Goal: Task Accomplishment & Management: Complete application form

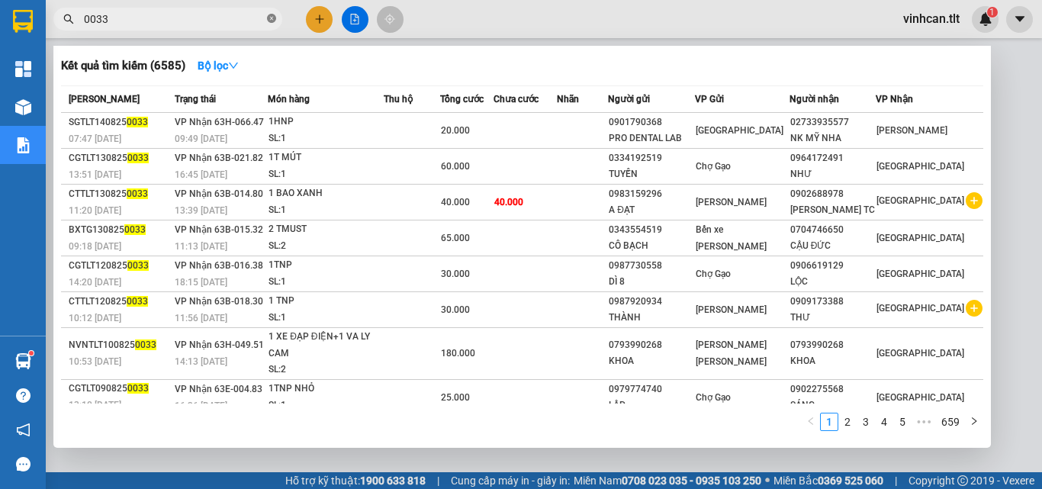
click at [272, 18] on icon "close-circle" at bounding box center [271, 18] width 9 height 9
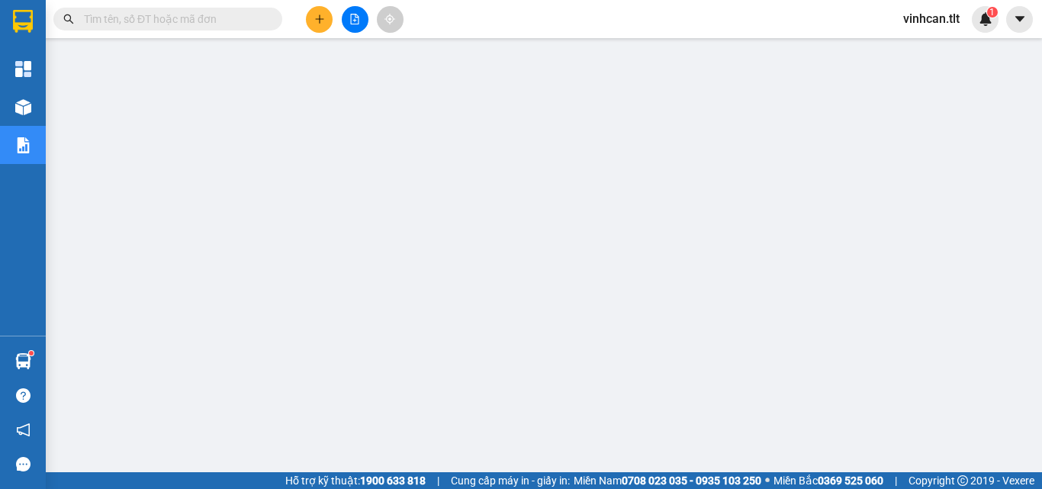
click at [252, 21] on input "text" at bounding box center [174, 19] width 180 height 17
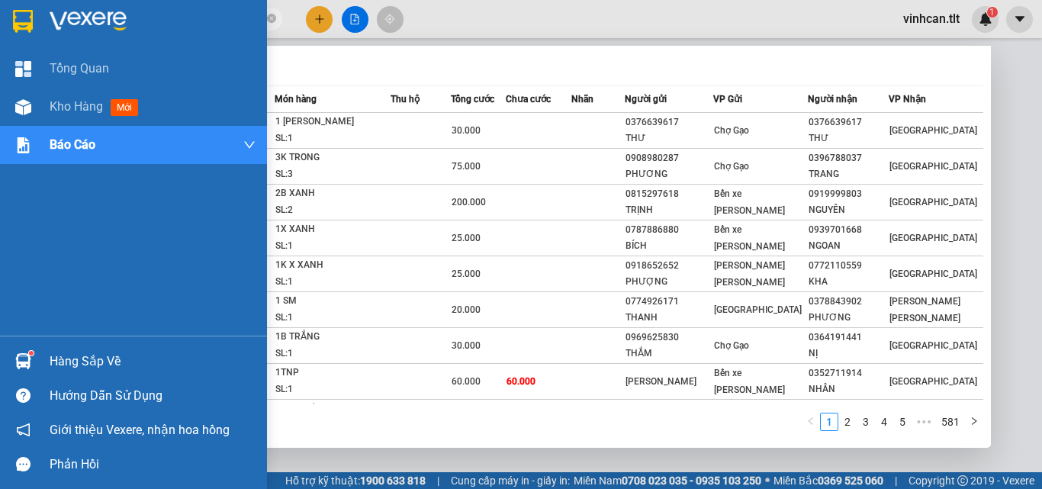
type input "0053"
drag, startPoint x: 69, startPoint y: 356, endPoint x: 97, endPoint y: 356, distance: 27.5
click at [71, 356] on div "Hàng sắp về" at bounding box center [153, 361] width 206 height 23
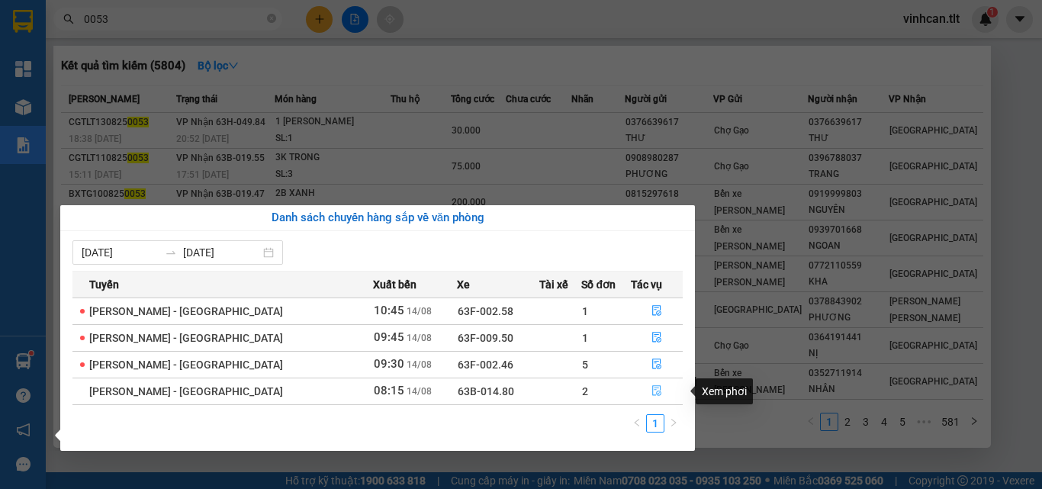
click at [652, 391] on icon "file-done" at bounding box center [657, 390] width 11 height 11
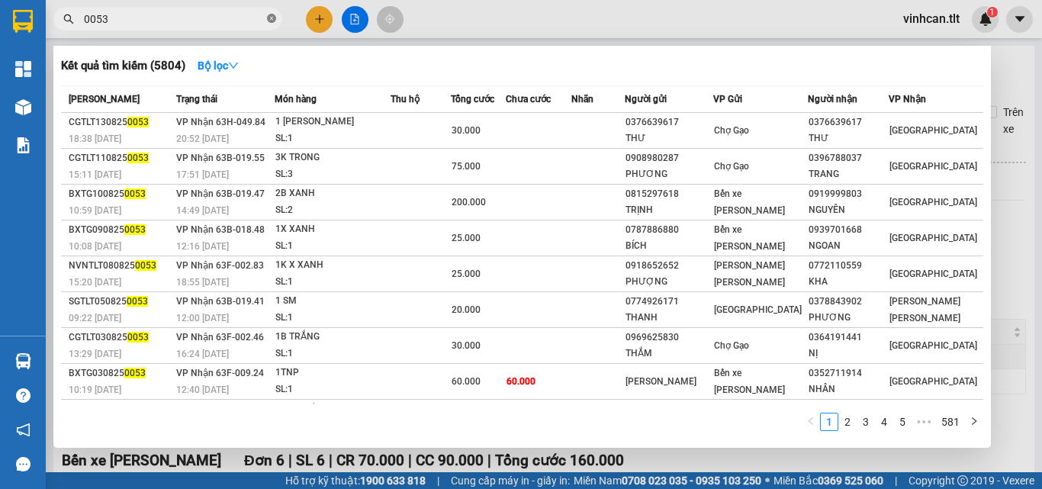
click at [273, 20] on icon "close-circle" at bounding box center [271, 18] width 9 height 9
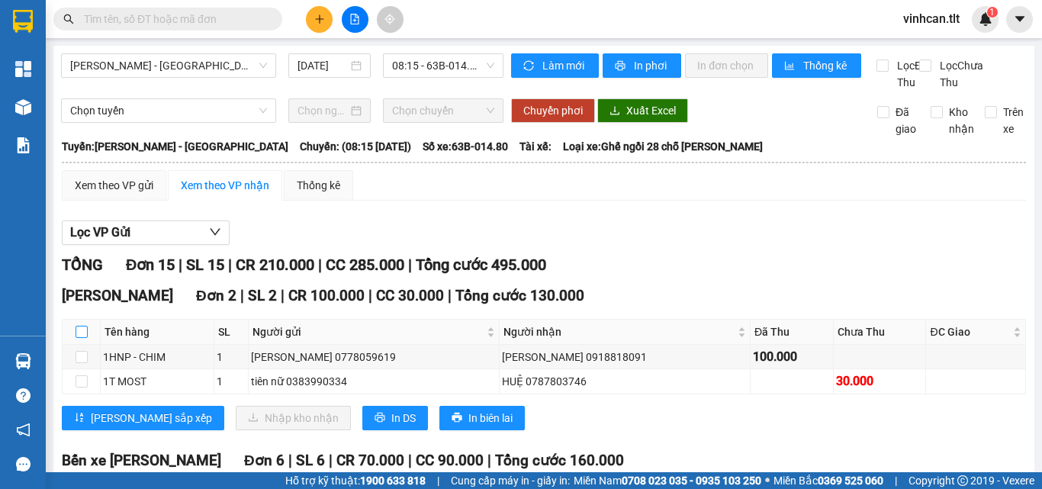
click at [77, 338] on input "checkbox" at bounding box center [82, 332] width 12 height 12
checkbox input "true"
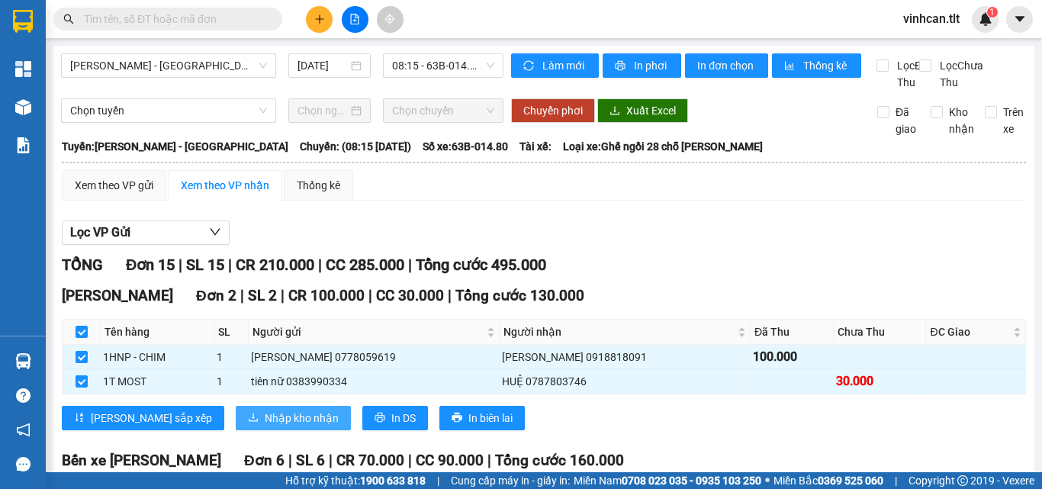
click at [265, 427] on span "Nhập kho nhận" at bounding box center [302, 418] width 74 height 17
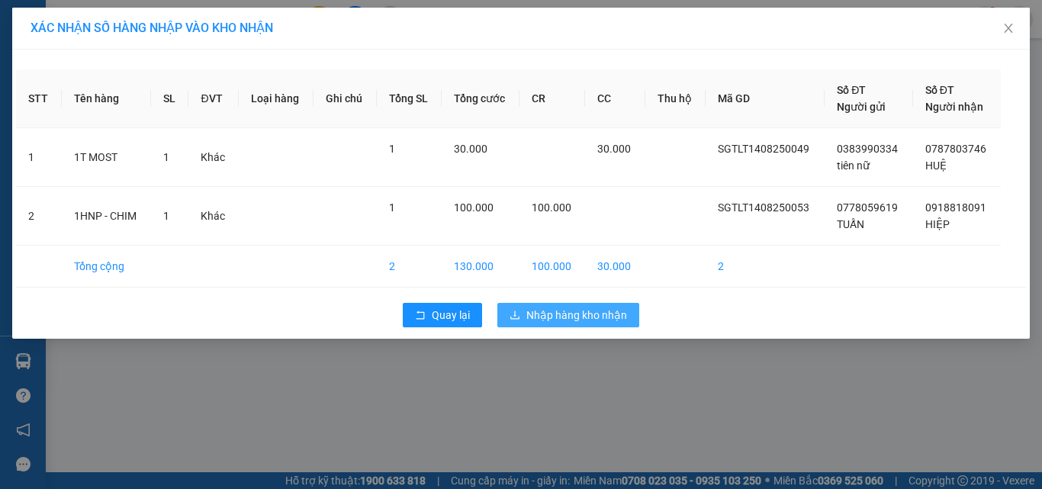
click at [531, 323] on span "Nhập hàng kho nhận" at bounding box center [576, 315] width 101 height 17
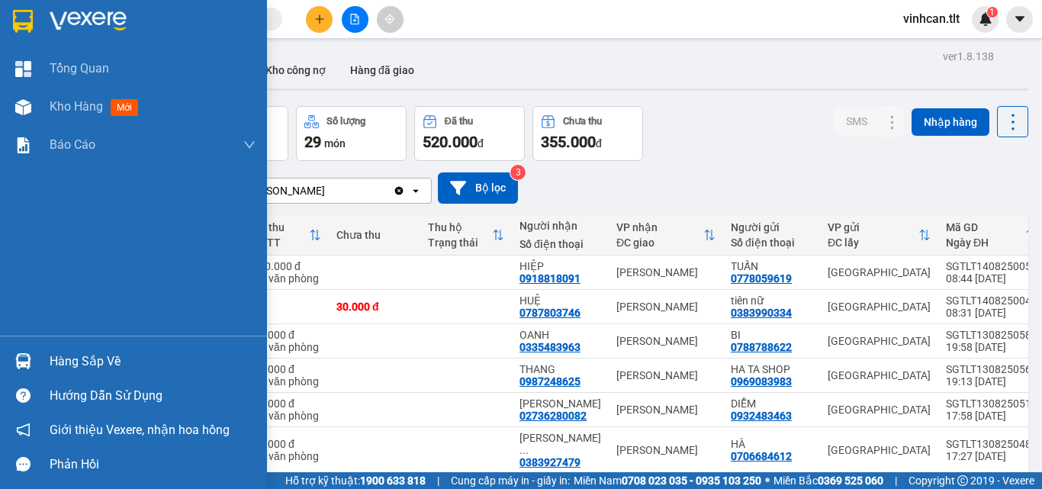
click at [86, 365] on div "Hàng sắp về" at bounding box center [153, 361] width 206 height 23
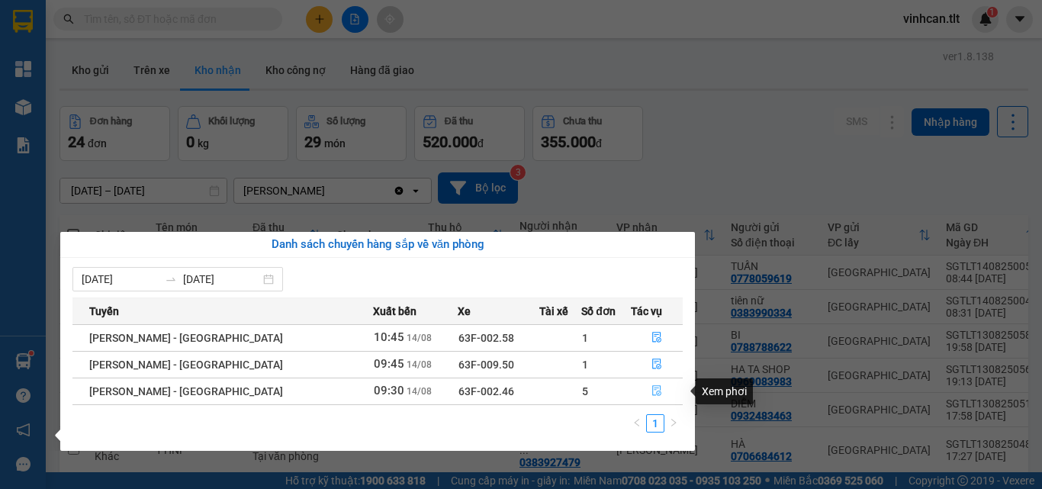
click at [652, 394] on icon "file-done" at bounding box center [657, 390] width 11 height 11
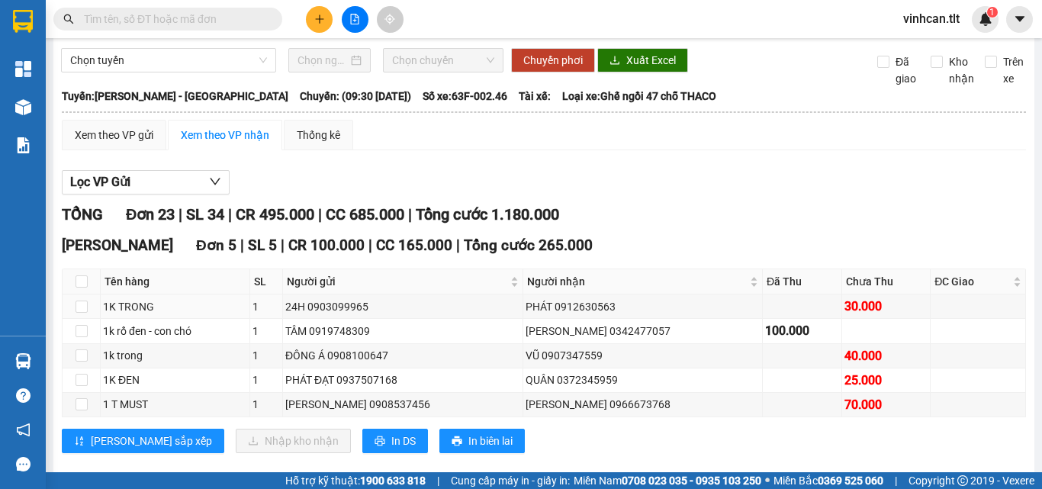
scroll to position [76, 0]
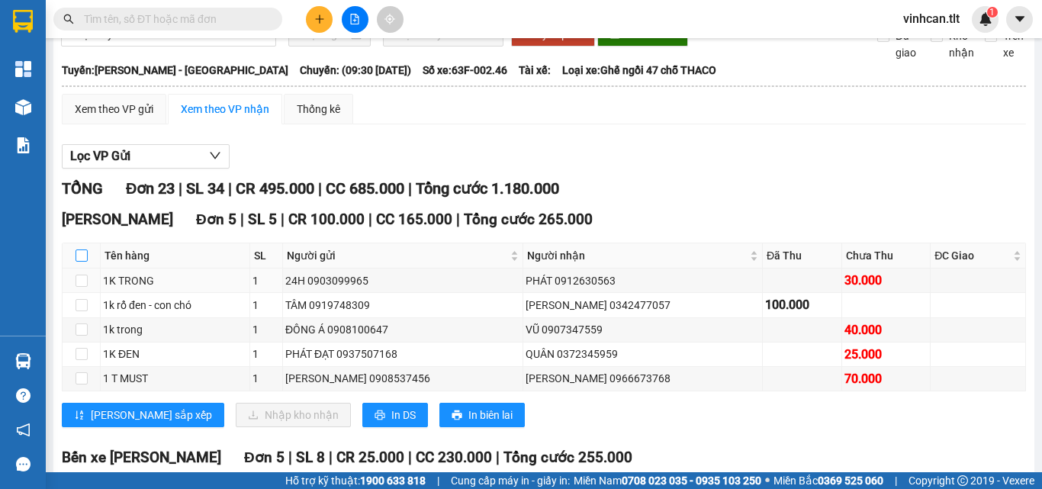
click at [83, 262] on input "checkbox" at bounding box center [82, 256] width 12 height 12
checkbox input "true"
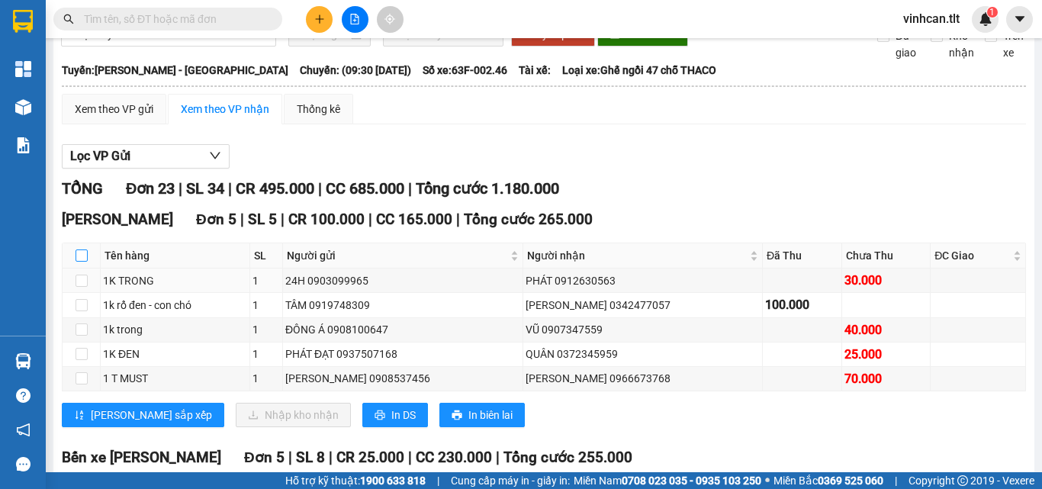
checkbox input "true"
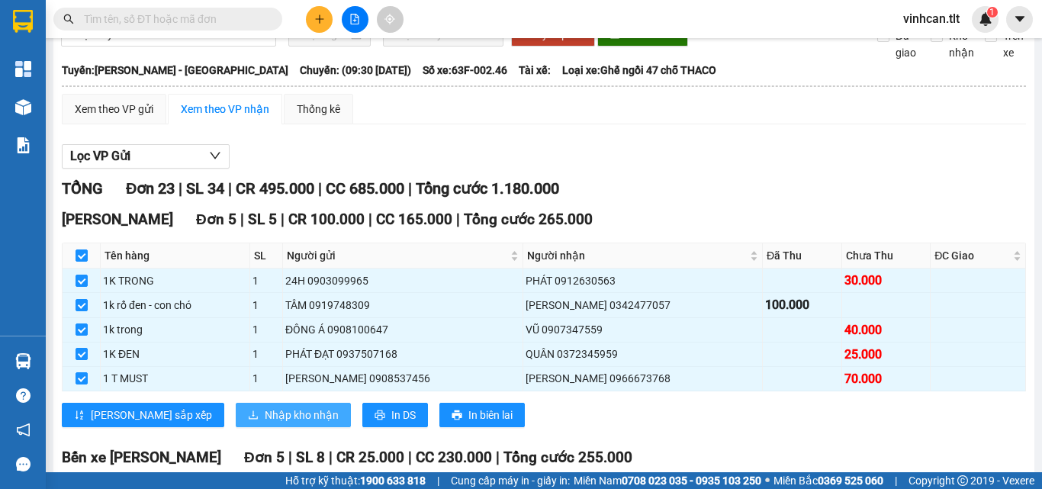
click at [269, 423] on span "Nhập kho nhận" at bounding box center [302, 415] width 74 height 17
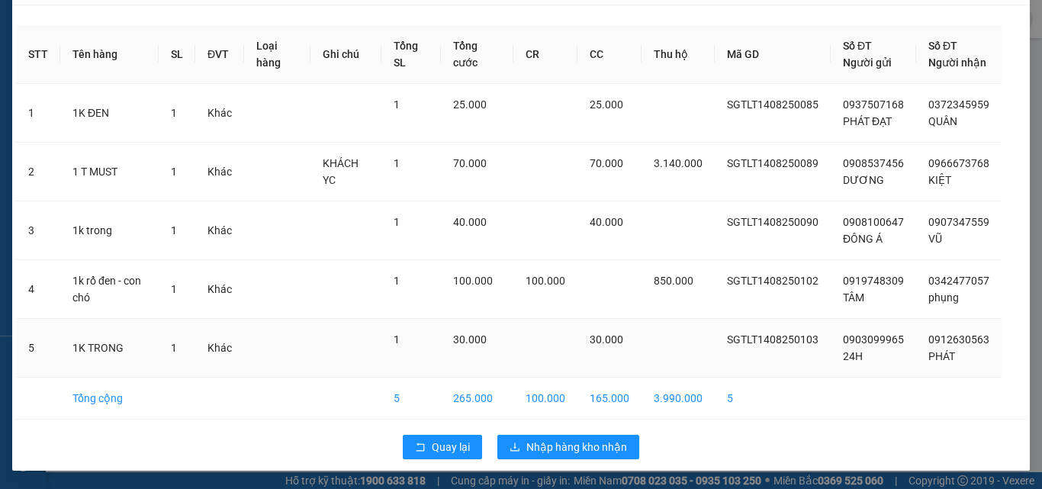
scroll to position [61, 0]
click at [548, 441] on span "Nhập hàng kho nhận" at bounding box center [576, 447] width 101 height 17
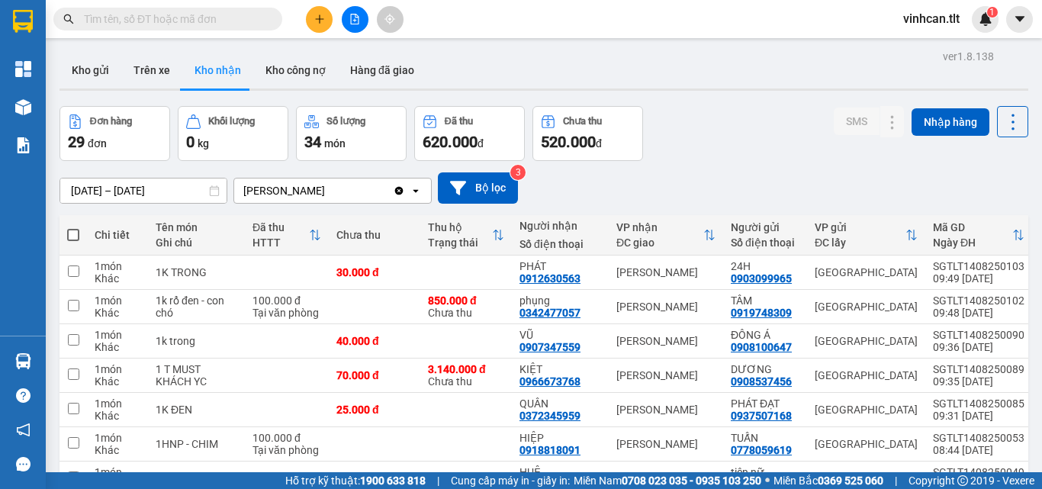
click at [235, 18] on input "text" at bounding box center [174, 19] width 180 height 17
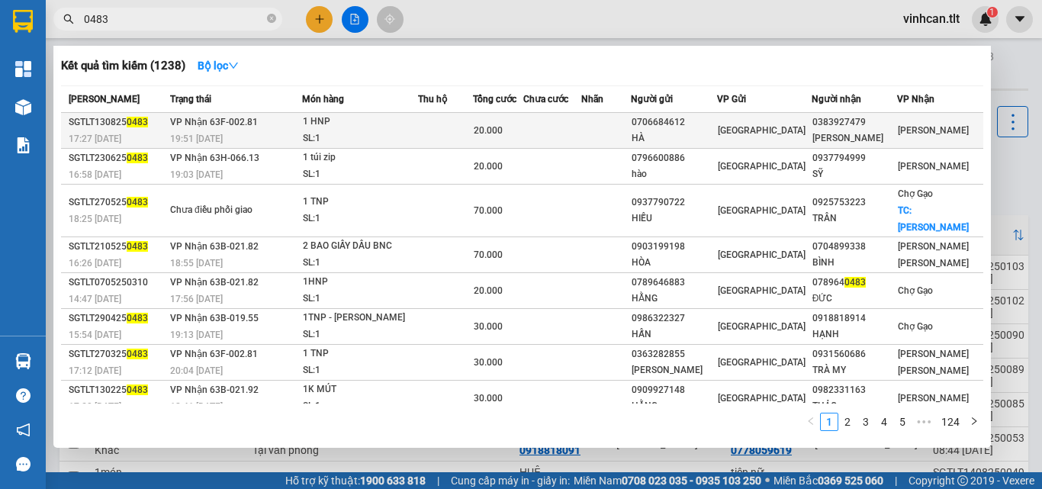
type input "0483"
click at [695, 121] on div "0706684612" at bounding box center [674, 122] width 85 height 16
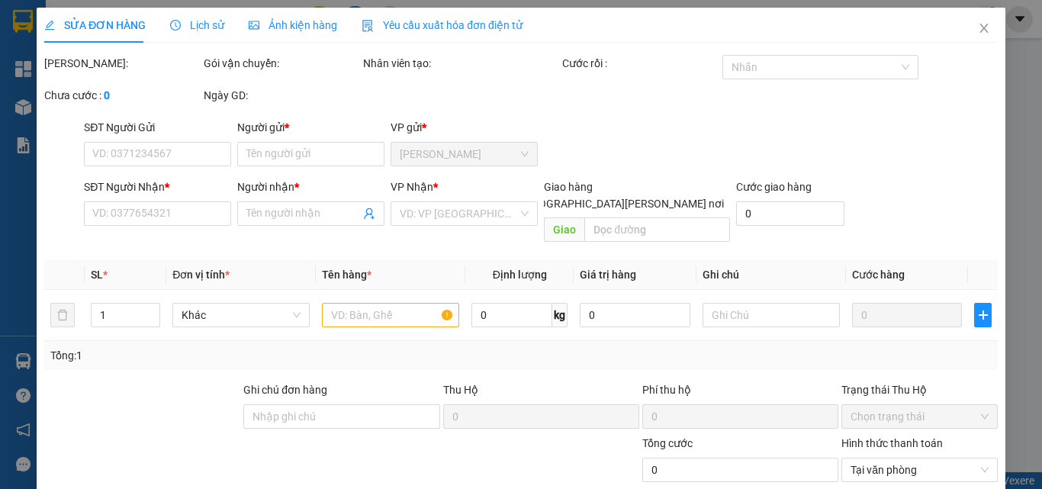
type input "0706684612"
type input "HÀ"
type input "0383927479"
type input "[PERSON_NAME]"
type input "20.000"
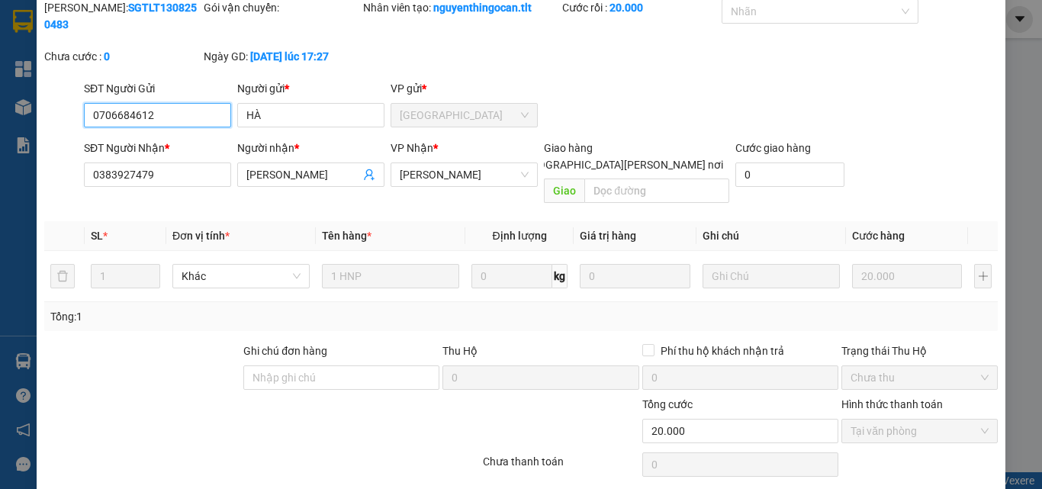
scroll to position [79, 0]
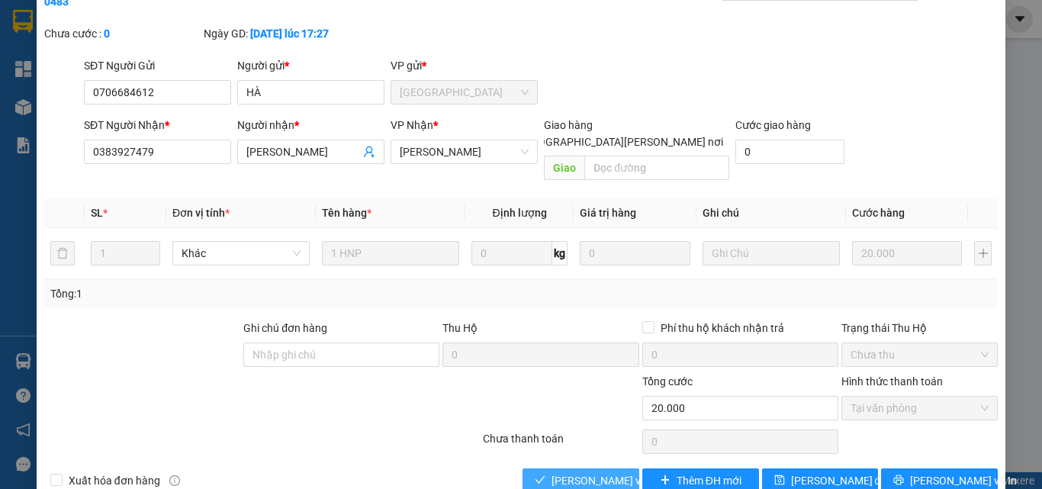
click at [595, 472] on span "[PERSON_NAME] và [PERSON_NAME] hàng" at bounding box center [655, 480] width 206 height 17
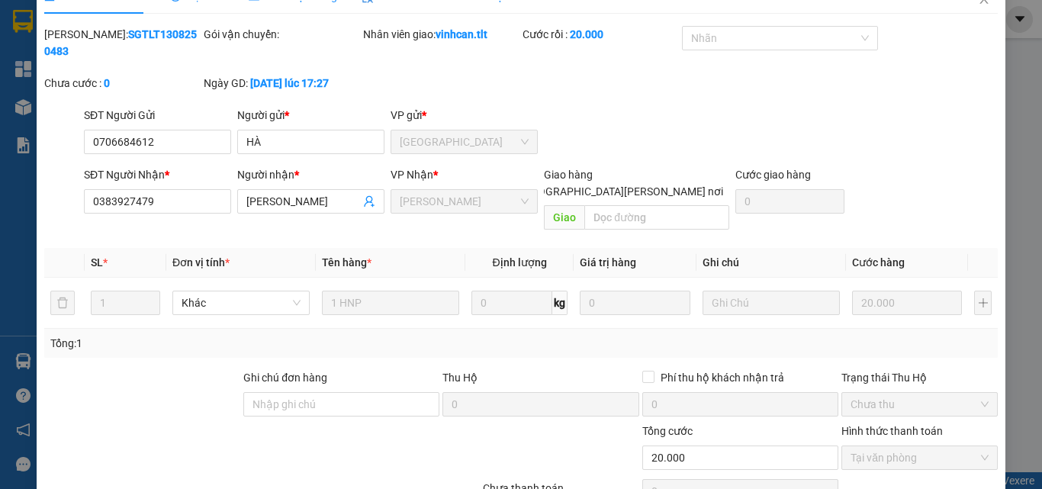
scroll to position [2, 0]
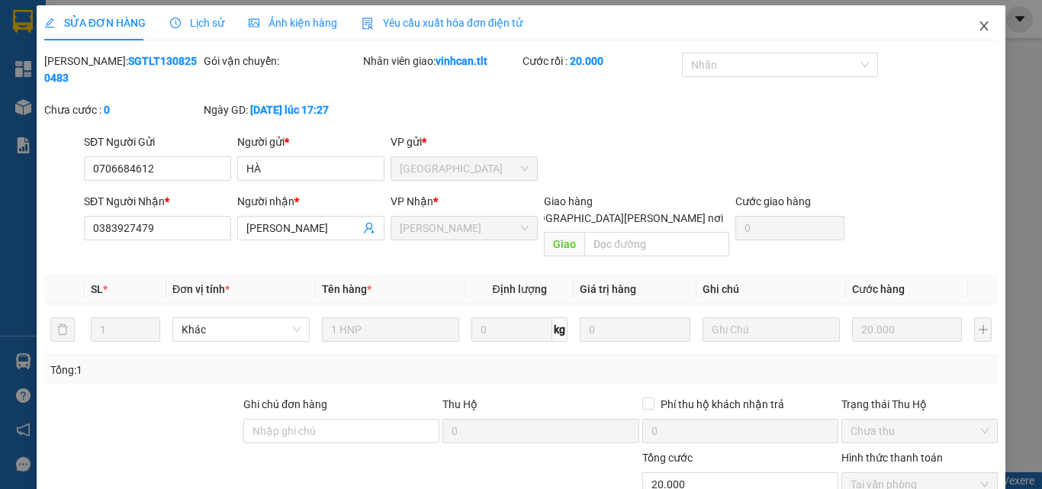
click at [980, 27] on icon "close" at bounding box center [984, 25] width 8 height 9
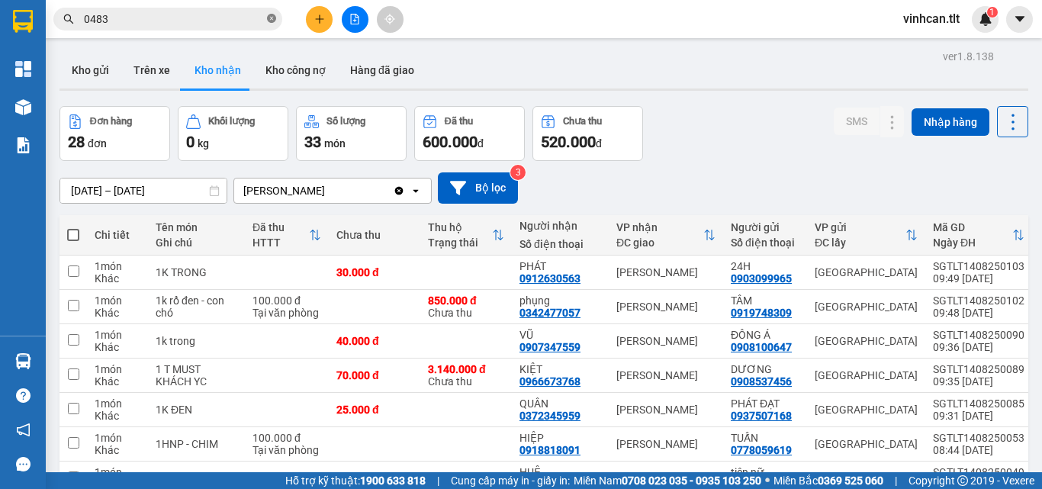
click at [269, 18] on icon "close-circle" at bounding box center [271, 18] width 9 height 9
click at [260, 18] on input "text" at bounding box center [174, 19] width 180 height 17
click at [232, 21] on input "text" at bounding box center [174, 19] width 180 height 17
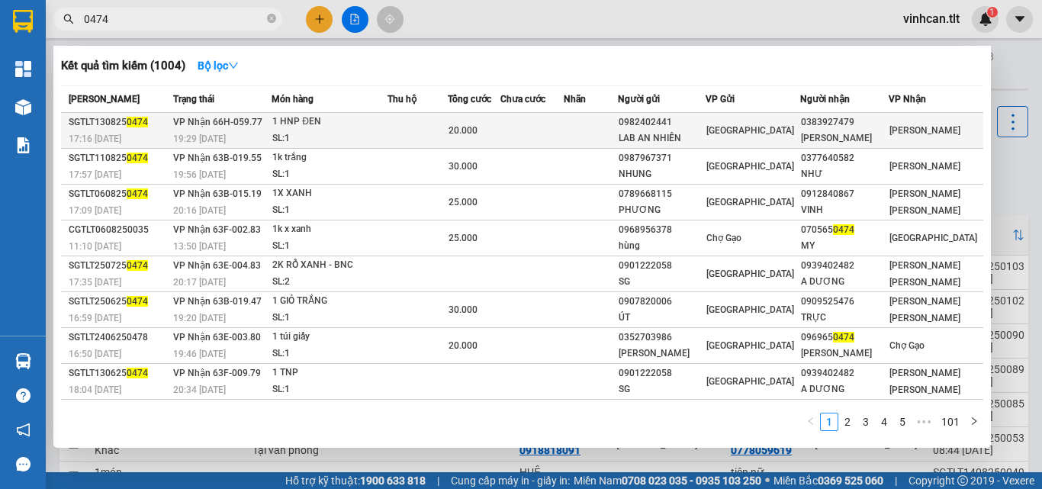
type input "0474"
click at [689, 127] on div "0982402441" at bounding box center [662, 122] width 86 height 16
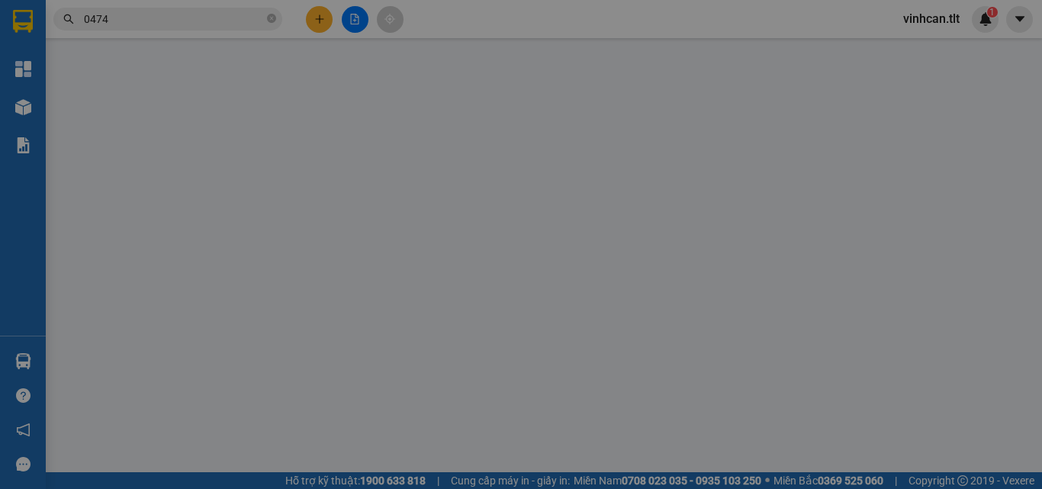
type input "0982402441"
type input "LAB AN NHIÊN"
type input "0383927479"
type input "[PERSON_NAME]"
type input "20.000"
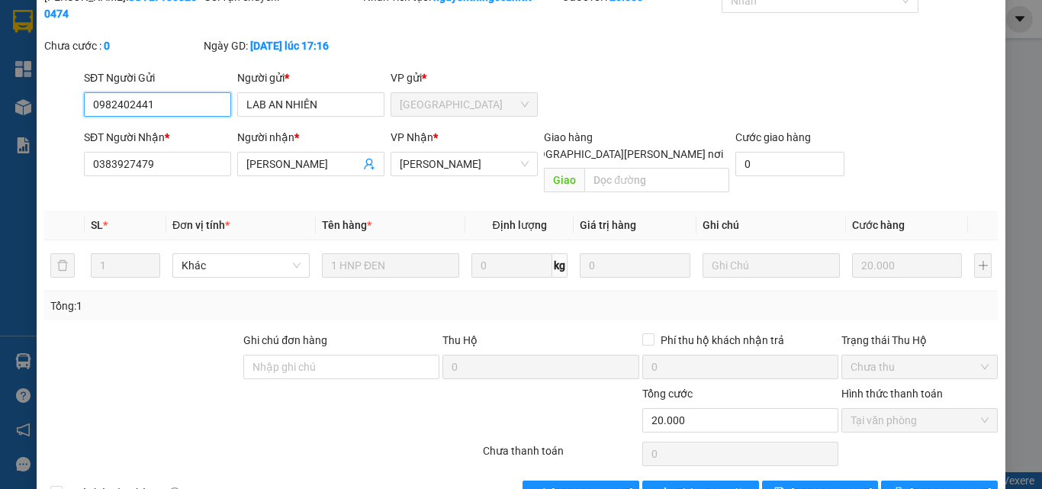
scroll to position [79, 0]
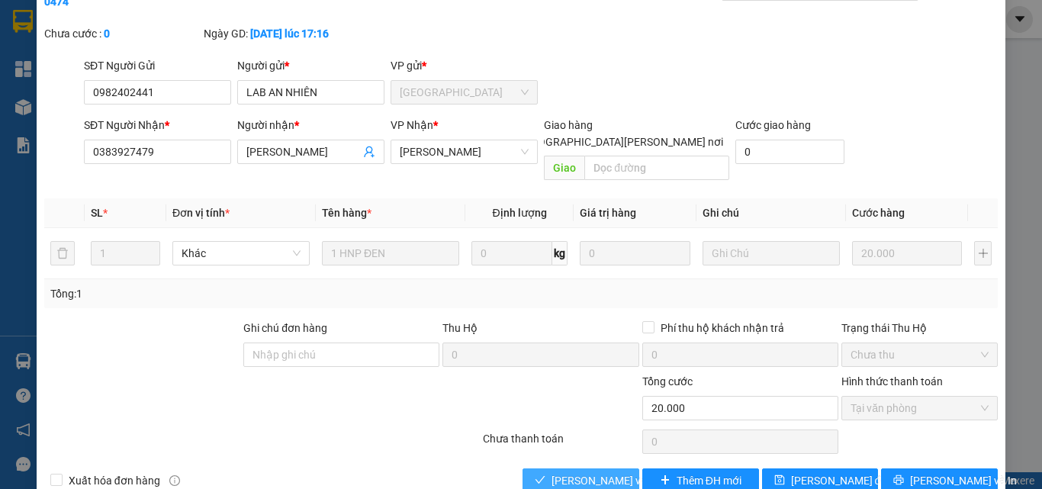
click at [600, 472] on span "[PERSON_NAME] và [PERSON_NAME] hàng" at bounding box center [655, 480] width 206 height 17
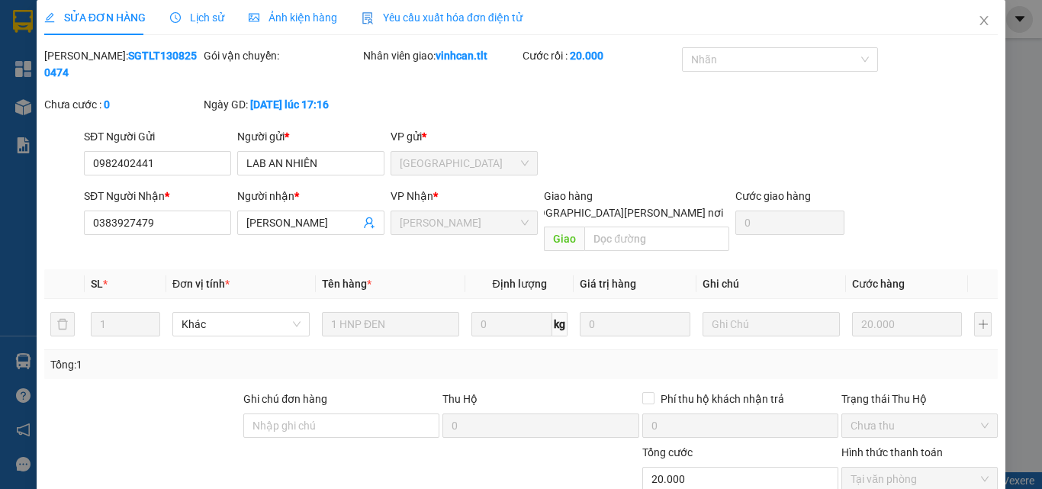
scroll to position [0, 0]
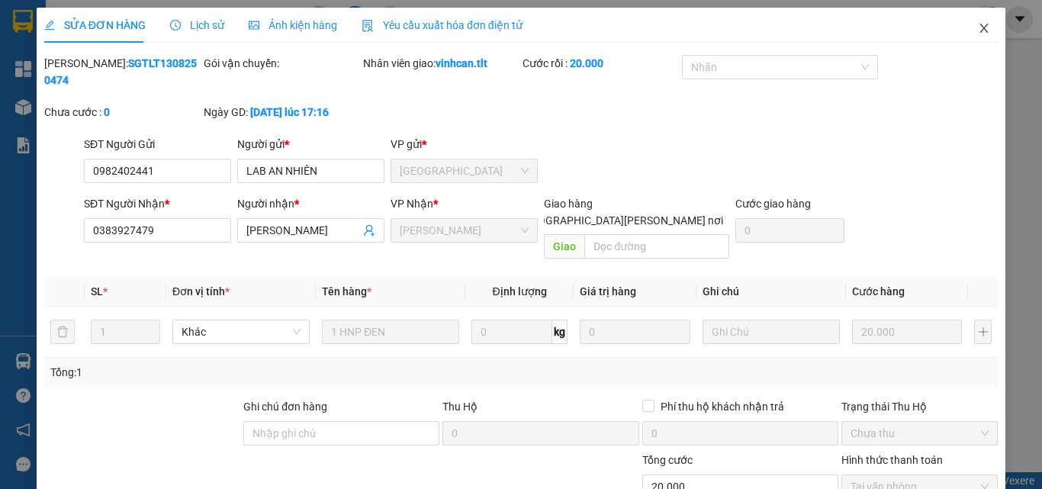
click at [978, 26] on icon "close" at bounding box center [984, 28] width 12 height 12
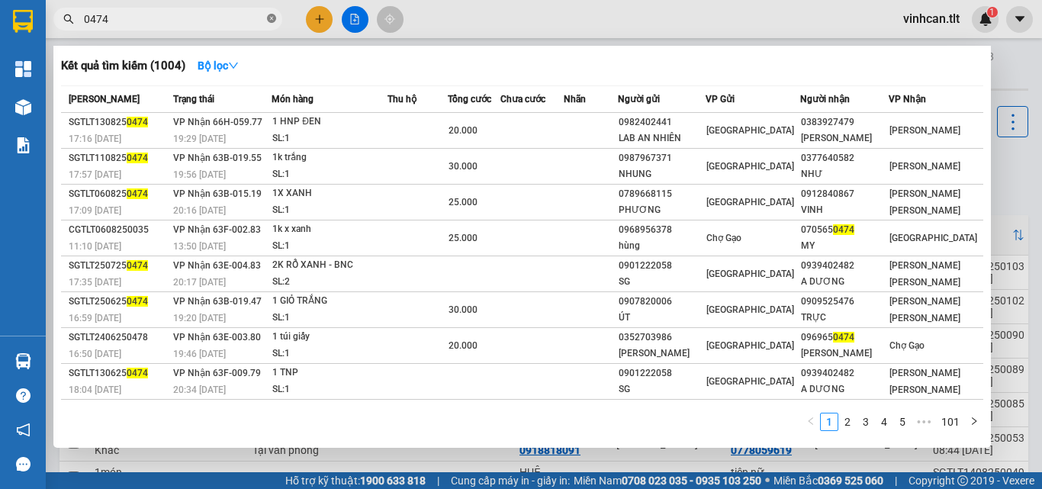
click at [274, 15] on icon "close-circle" at bounding box center [271, 18] width 9 height 9
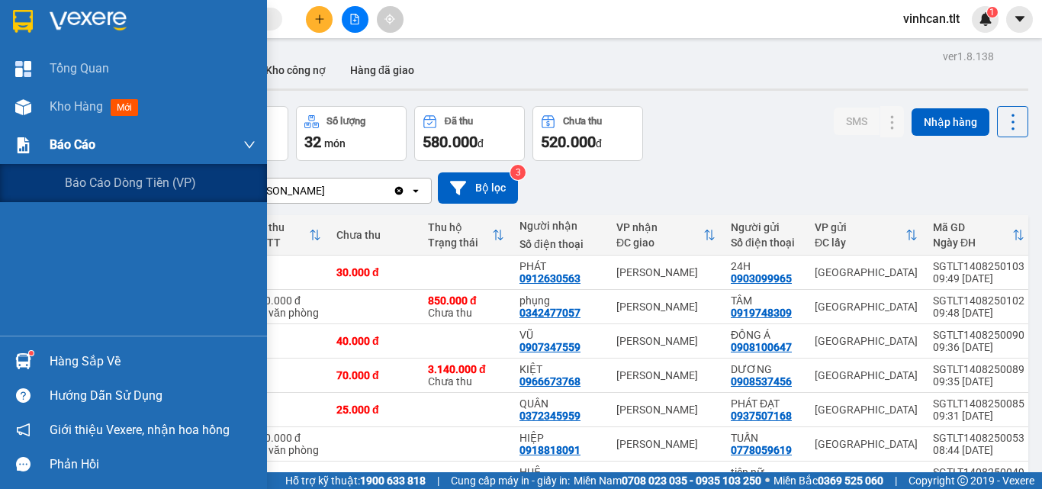
click at [60, 136] on span "Báo cáo" at bounding box center [73, 144] width 46 height 19
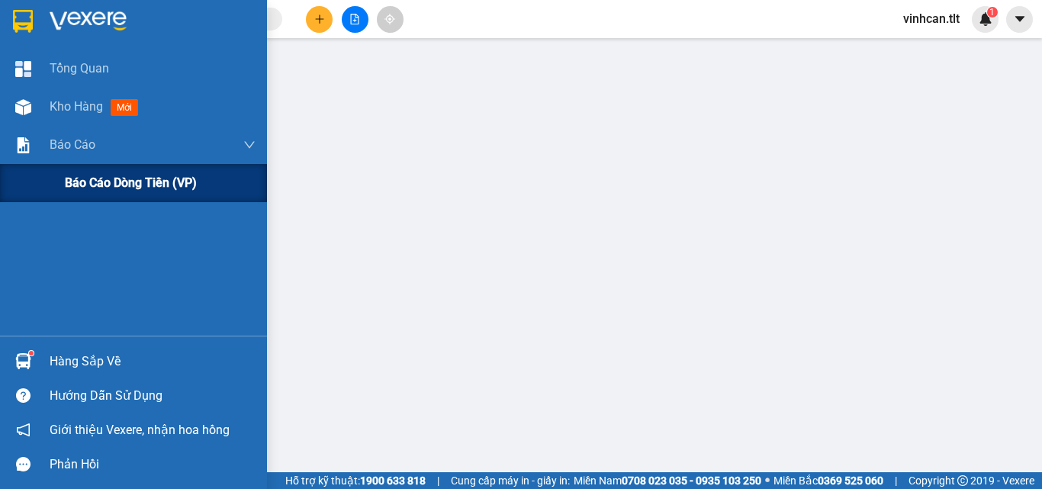
drag, startPoint x: 101, startPoint y: 167, endPoint x: 105, endPoint y: 175, distance: 8.5
click at [105, 175] on div "Báo cáo dòng tiền (VP)" at bounding box center [160, 183] width 191 height 38
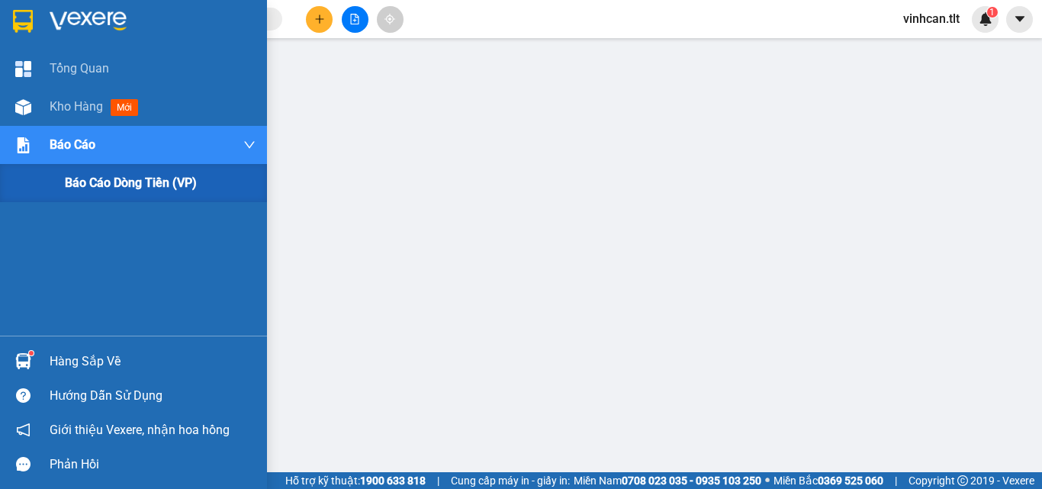
click at [131, 183] on span "Báo cáo dòng tiền (VP)" at bounding box center [131, 182] width 132 height 19
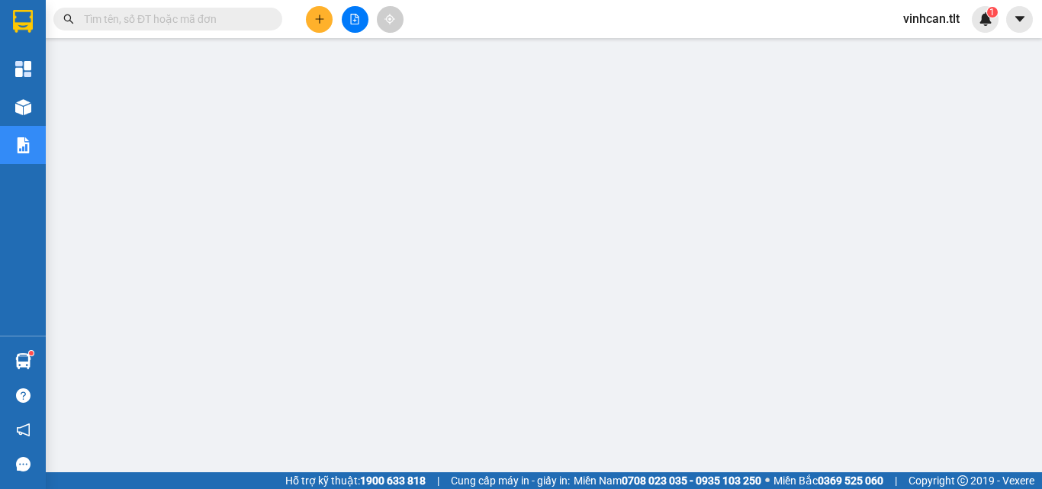
click at [208, 15] on input "text" at bounding box center [174, 19] width 180 height 17
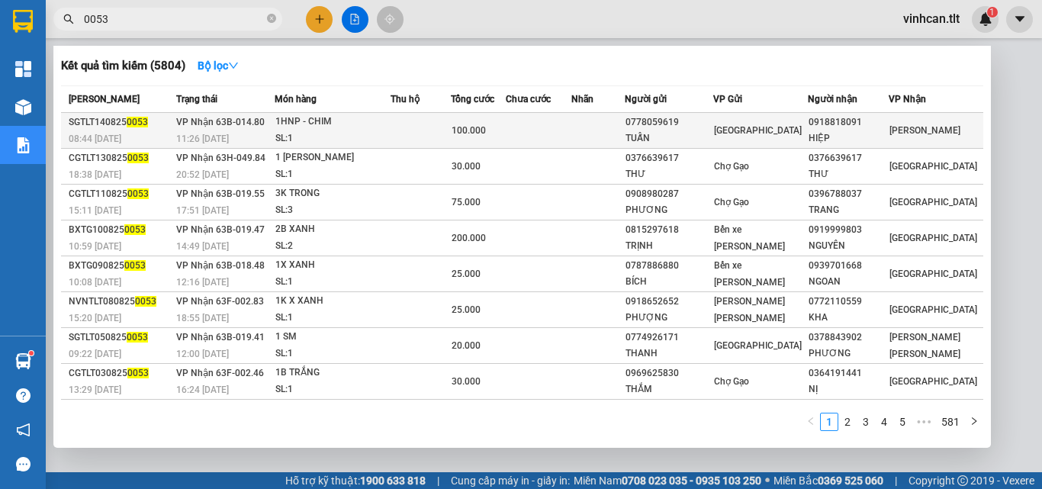
type input "0053"
click at [677, 124] on div "0778059619" at bounding box center [669, 122] width 86 height 16
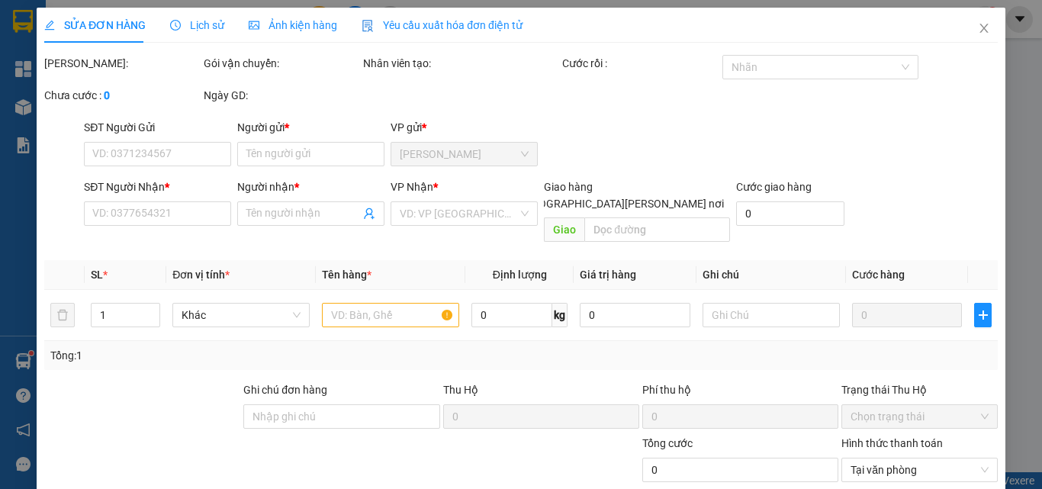
type input "0778059619"
type input "TUẤN"
type input "0918818091"
type input "HIỆP"
type input "100.000"
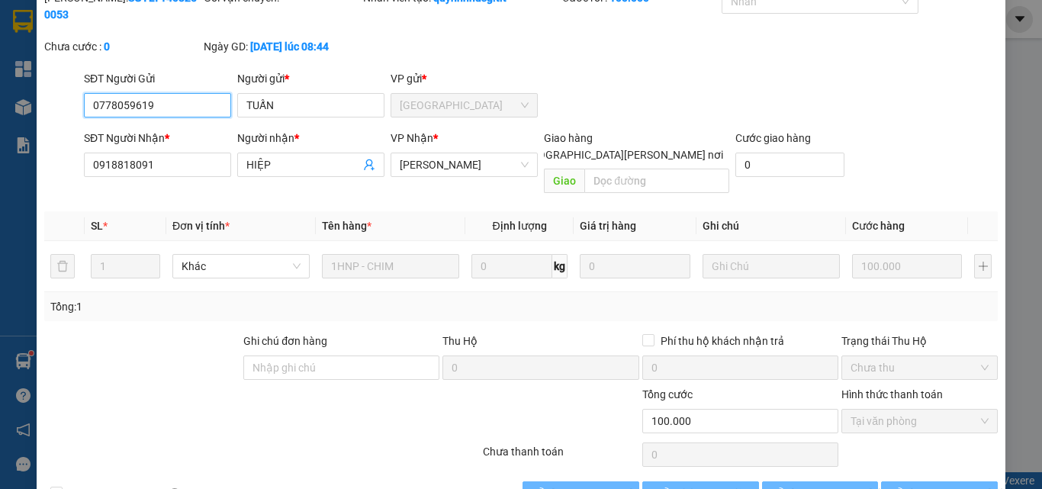
scroll to position [73, 0]
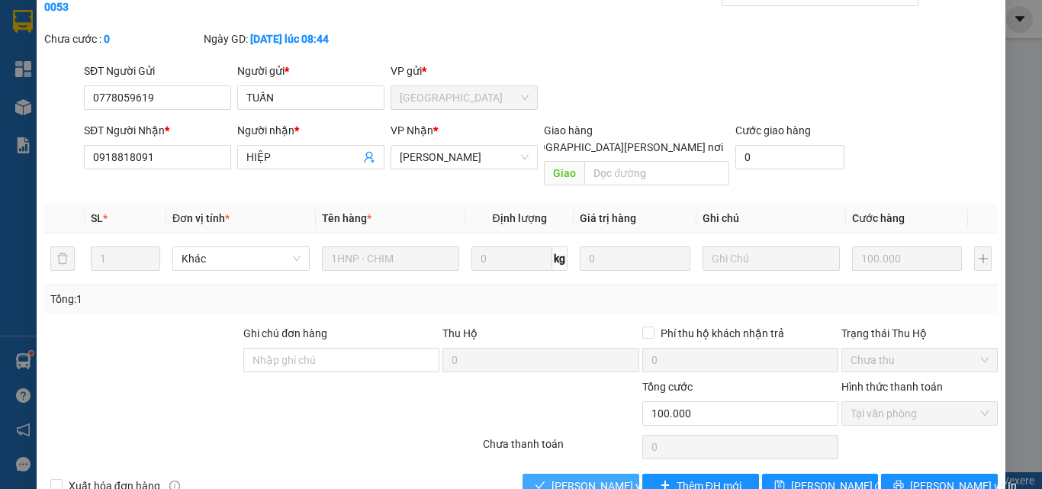
click at [607, 478] on span "[PERSON_NAME] và [PERSON_NAME] hàng" at bounding box center [655, 486] width 206 height 17
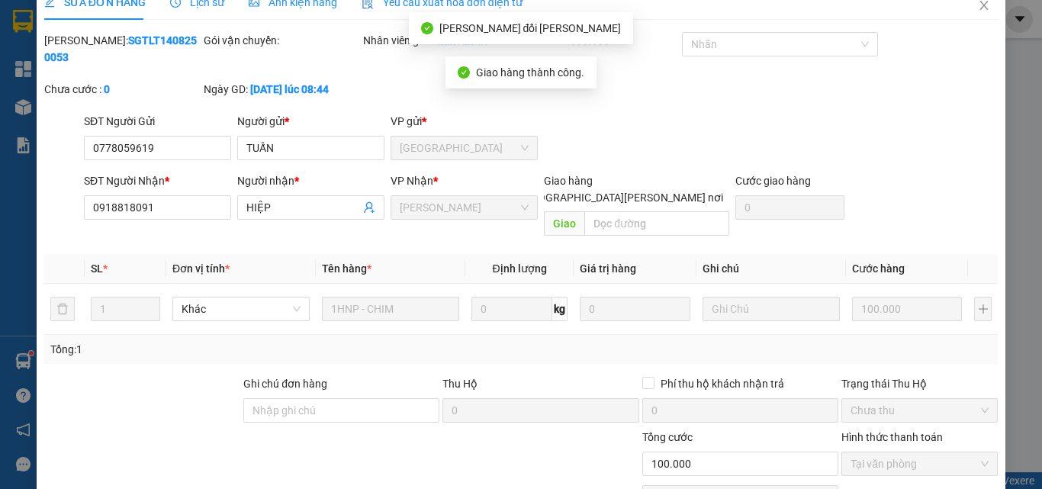
scroll to position [0, 0]
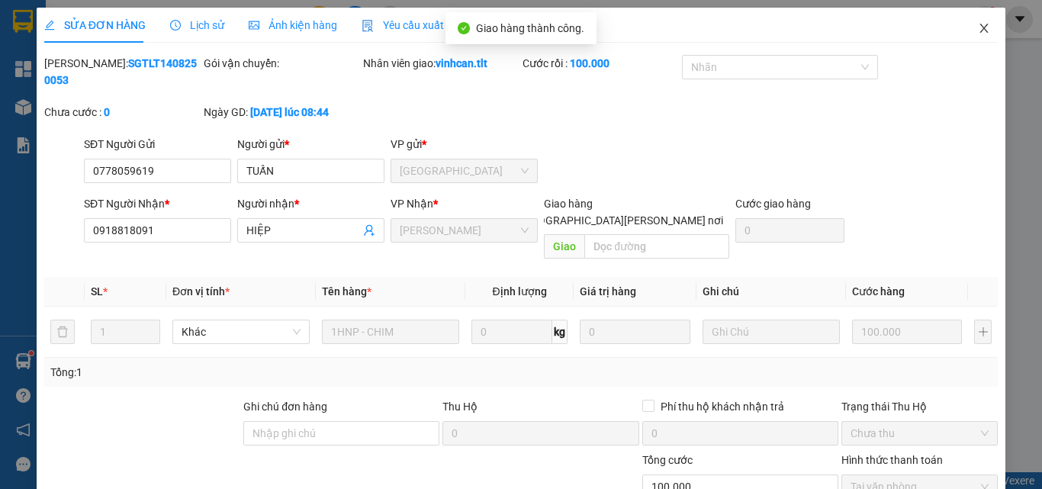
click at [978, 28] on icon "close" at bounding box center [984, 28] width 12 height 12
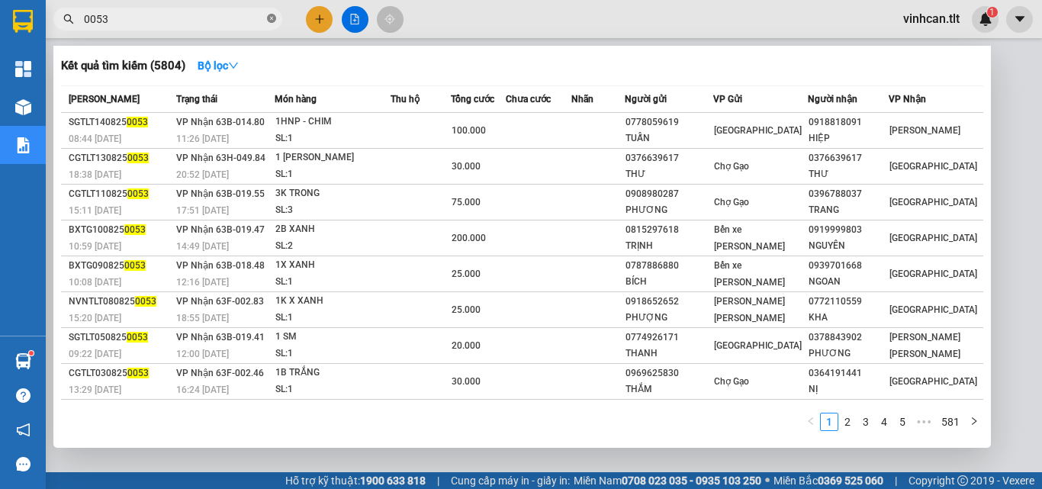
click at [272, 19] on icon "close-circle" at bounding box center [271, 18] width 9 height 9
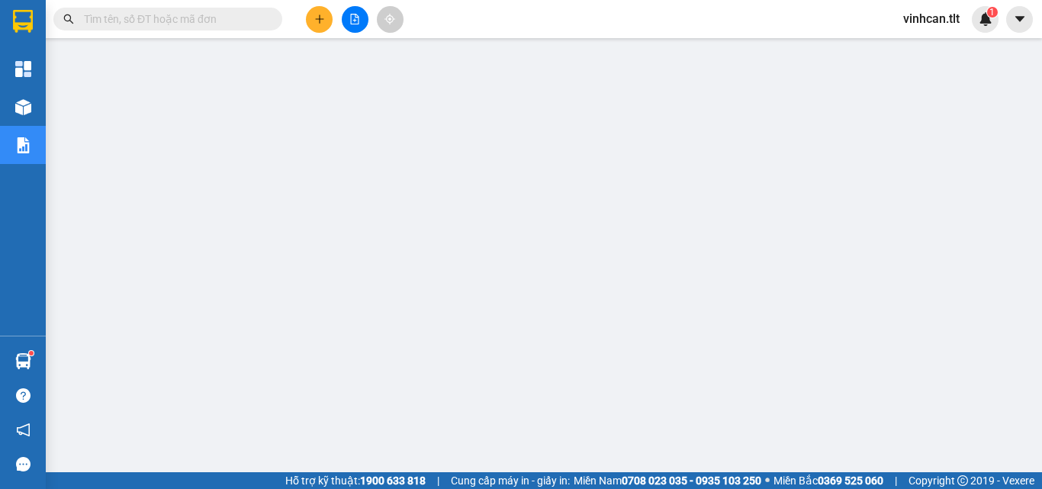
drag, startPoint x: 220, startPoint y: 27, endPoint x: 217, endPoint y: 36, distance: 8.9
click at [217, 36] on div "Kết quả [PERSON_NAME] ( 5804 ) Bộ lọc Mã ĐH Trạng thái Món hàng Thu hộ Tổng [PE…" at bounding box center [521, 19] width 1042 height 38
click at [214, 24] on input "text" at bounding box center [174, 19] width 180 height 17
click at [168, 15] on input "text" at bounding box center [174, 19] width 180 height 17
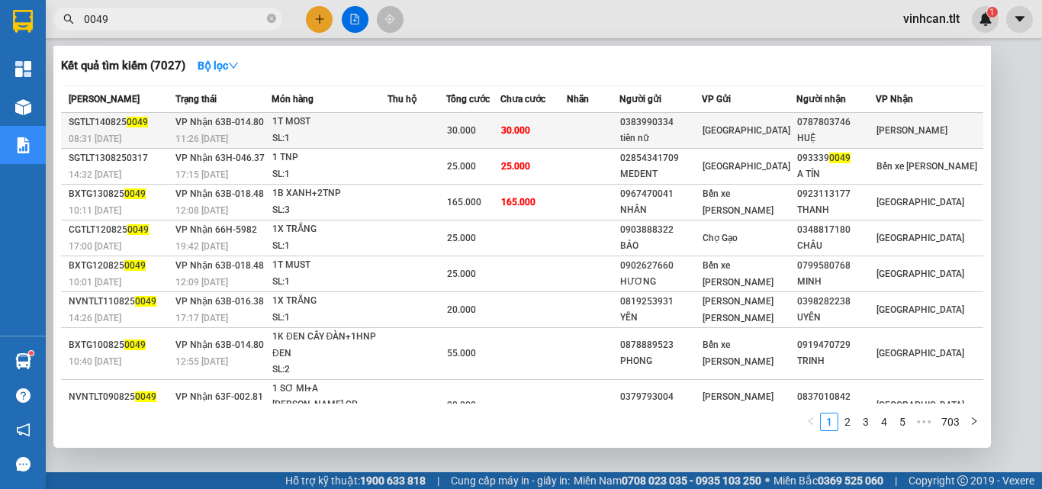
type input "0049"
click at [691, 118] on div "0383990334" at bounding box center [660, 122] width 80 height 16
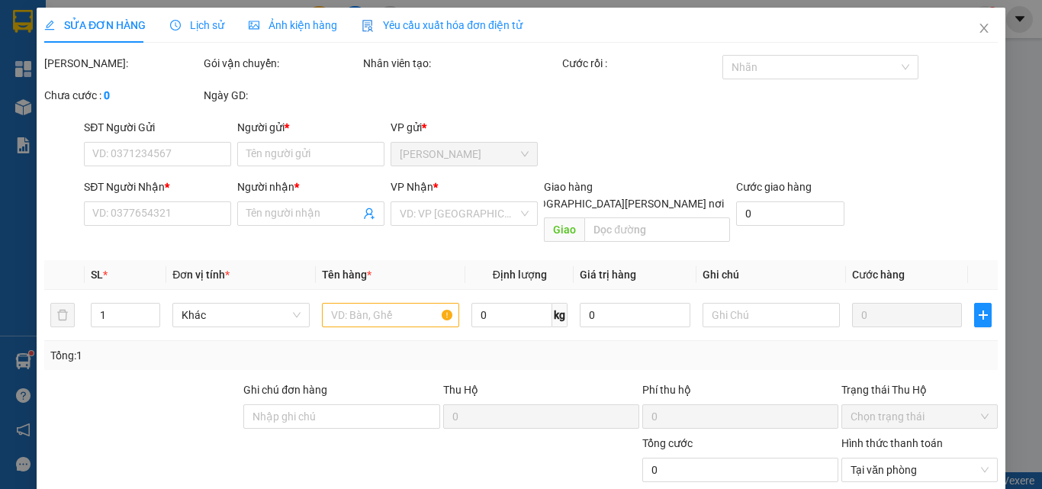
type input "0383990334"
type input "tiên nữ"
type input "0787803746"
type input "HUỆ"
type input "30.000"
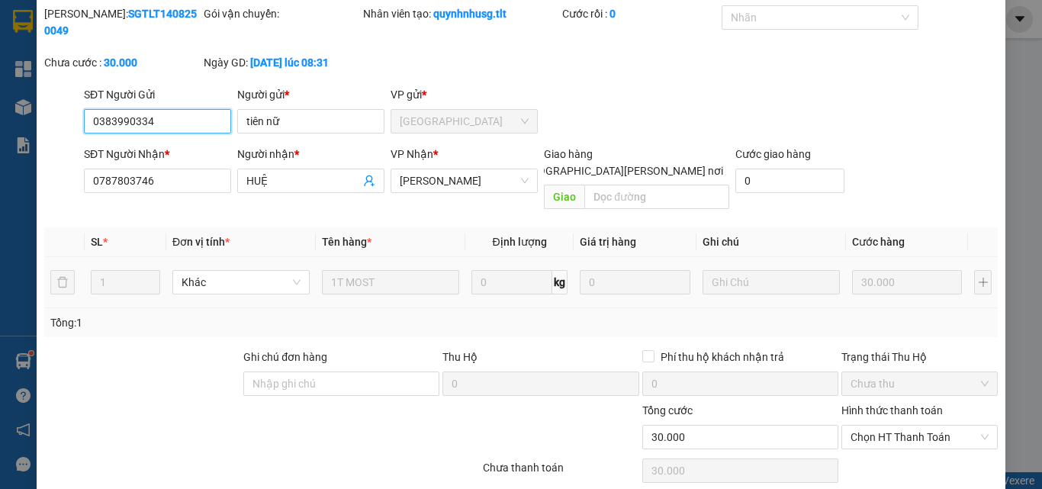
scroll to position [79, 0]
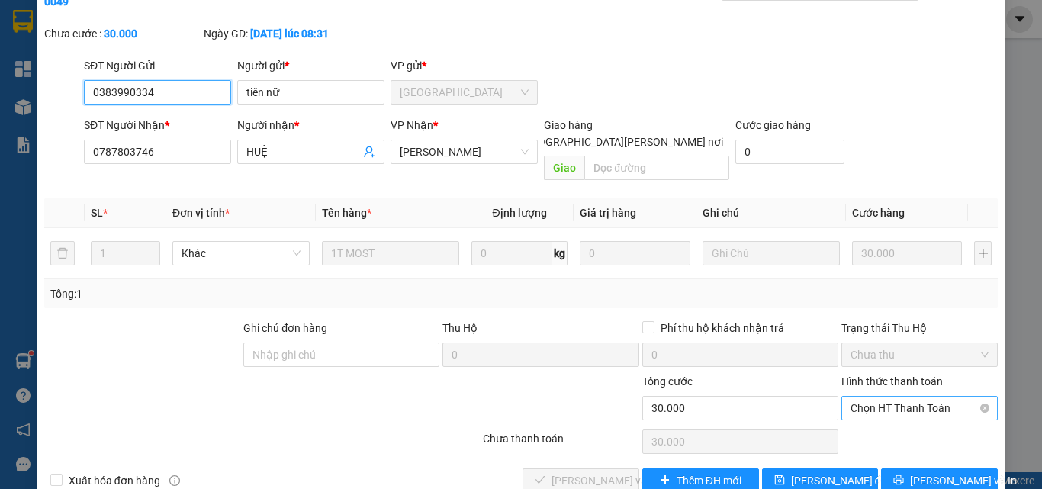
click at [856, 397] on span "Chọn HT Thanh Toán" at bounding box center [920, 408] width 138 height 23
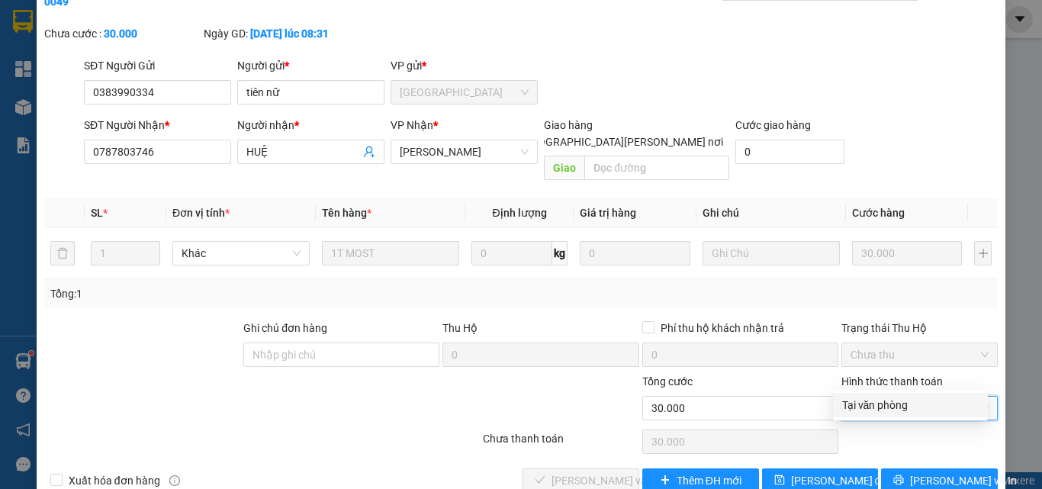
click at [870, 404] on div "Tại văn phòng" at bounding box center [910, 405] width 137 height 17
type input "0"
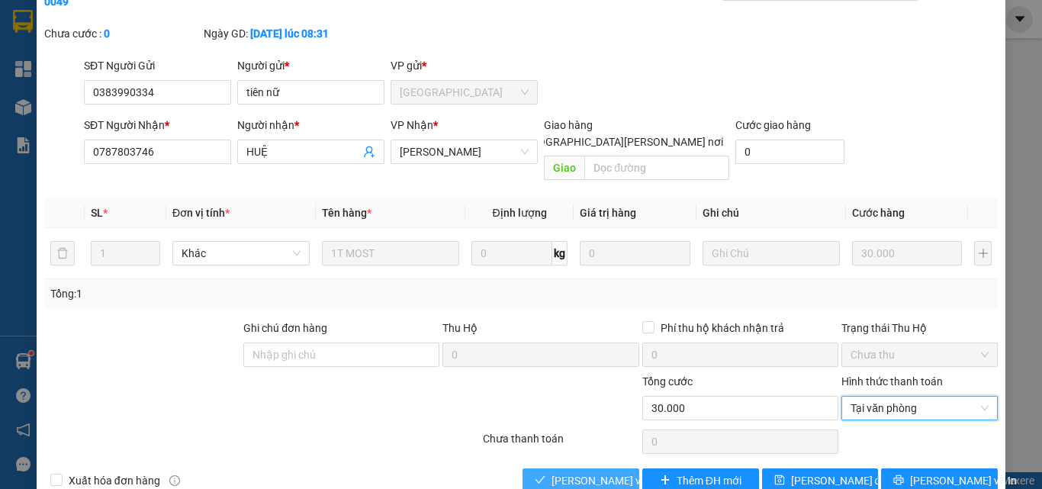
drag, startPoint x: 594, startPoint y: 450, endPoint x: 612, endPoint y: 435, distance: 23.3
click at [597, 472] on span "[PERSON_NAME] và [PERSON_NAME] hàng" at bounding box center [655, 480] width 206 height 17
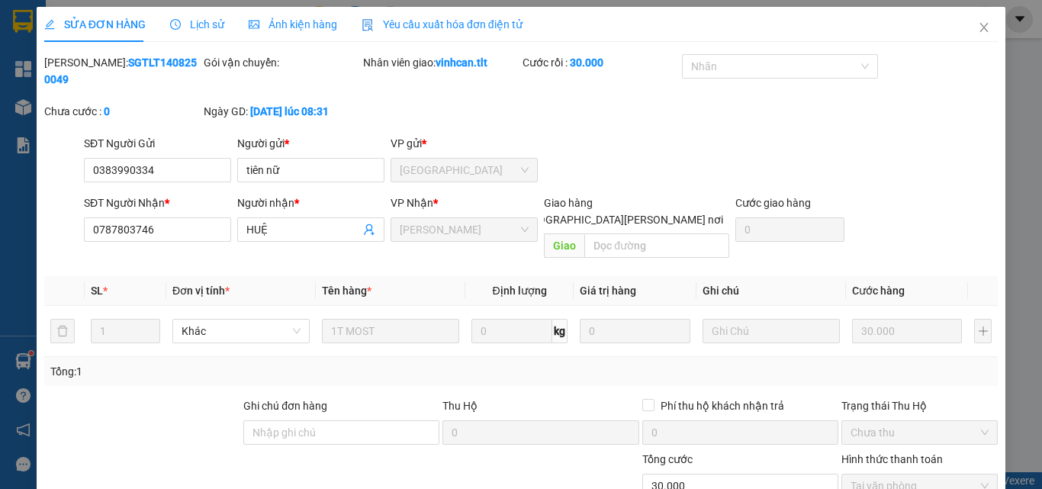
scroll to position [0, 0]
click at [980, 27] on icon "close" at bounding box center [984, 28] width 8 height 9
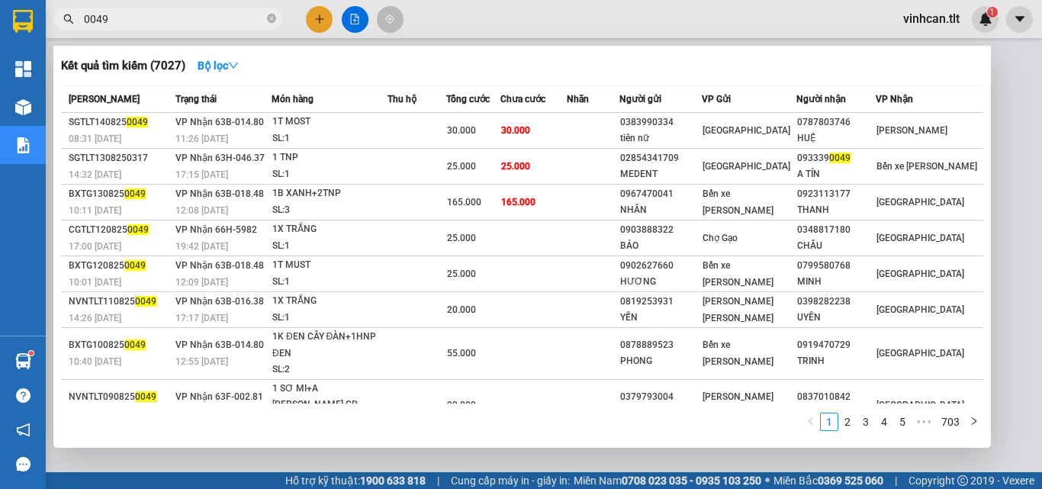
drag, startPoint x: 275, startPoint y: 18, endPoint x: 240, endPoint y: 34, distance: 38.2
click at [275, 18] on icon "close-circle" at bounding box center [271, 18] width 9 height 9
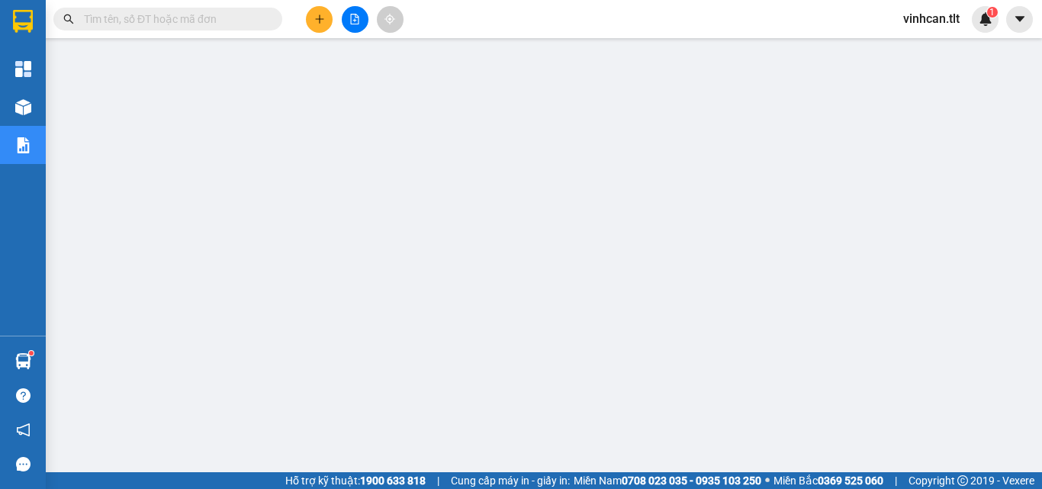
click at [224, 15] on input "text" at bounding box center [174, 19] width 180 height 17
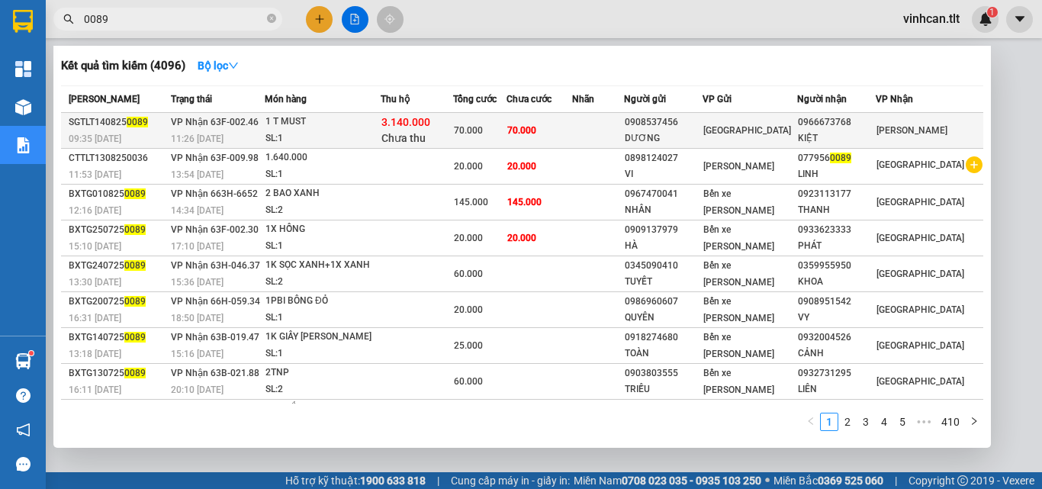
type input "0089"
click at [679, 124] on div "0908537456" at bounding box center [663, 122] width 77 height 16
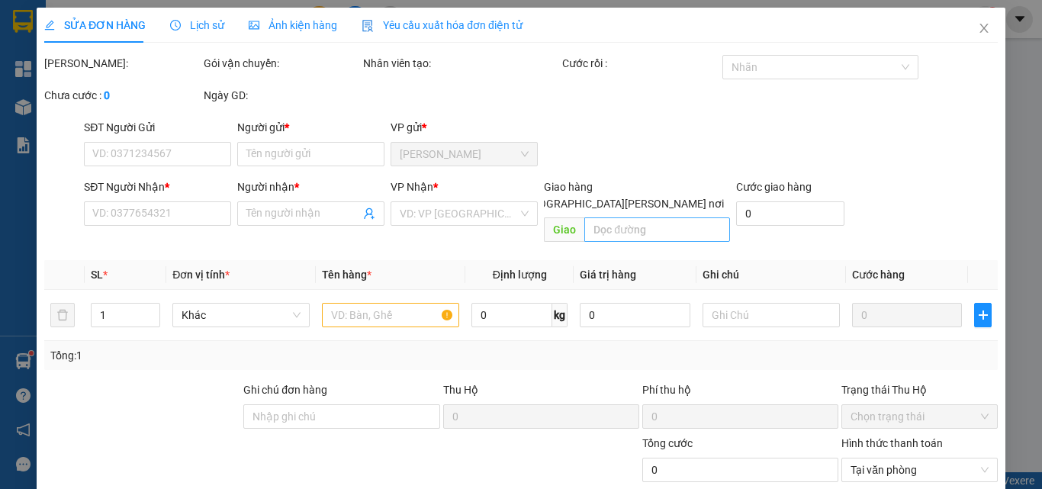
type input "0908537456"
type input "DƯƠNG"
type input "0966673768"
type input "KIỆT"
type input "70.000"
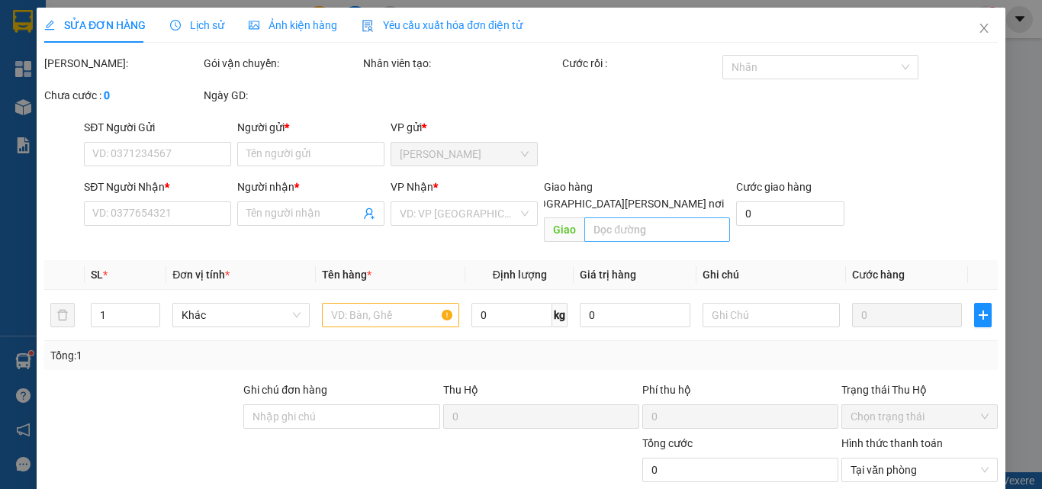
type input "70.000"
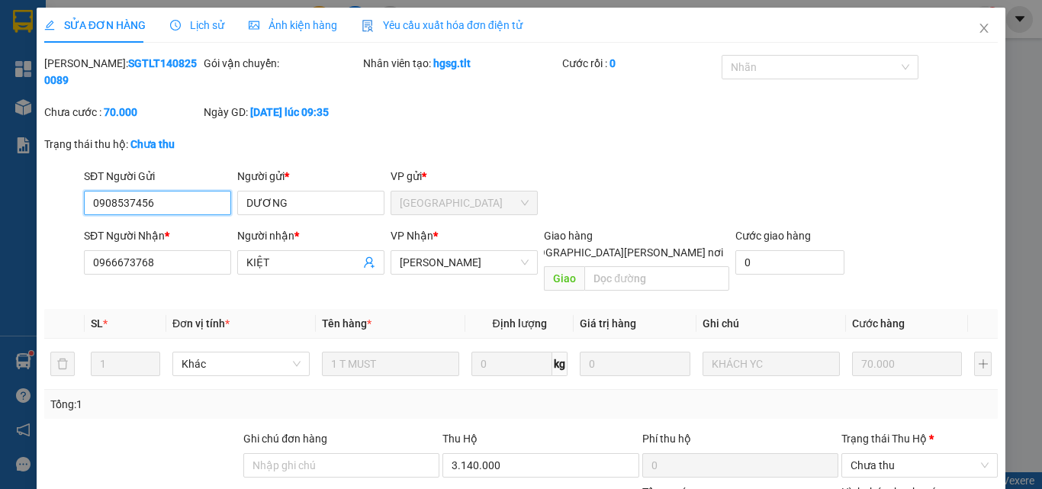
scroll to position [76, 0]
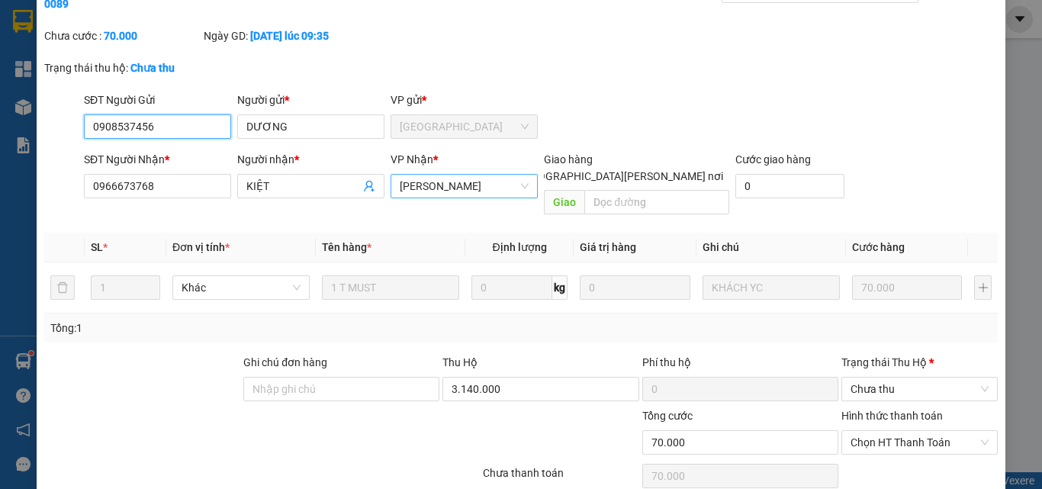
click at [470, 175] on span "[PERSON_NAME]" at bounding box center [464, 186] width 129 height 23
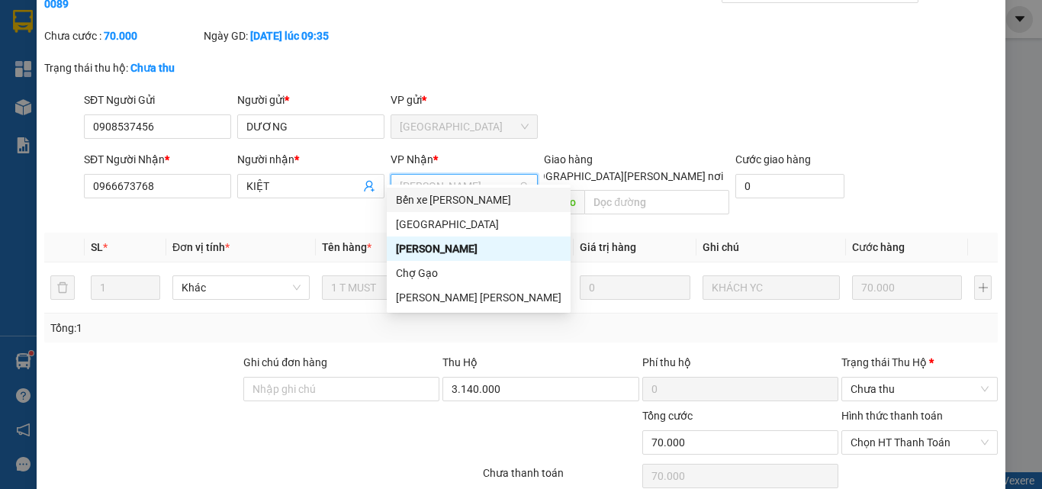
click at [451, 198] on div "Bến xe [PERSON_NAME]" at bounding box center [479, 200] width 166 height 17
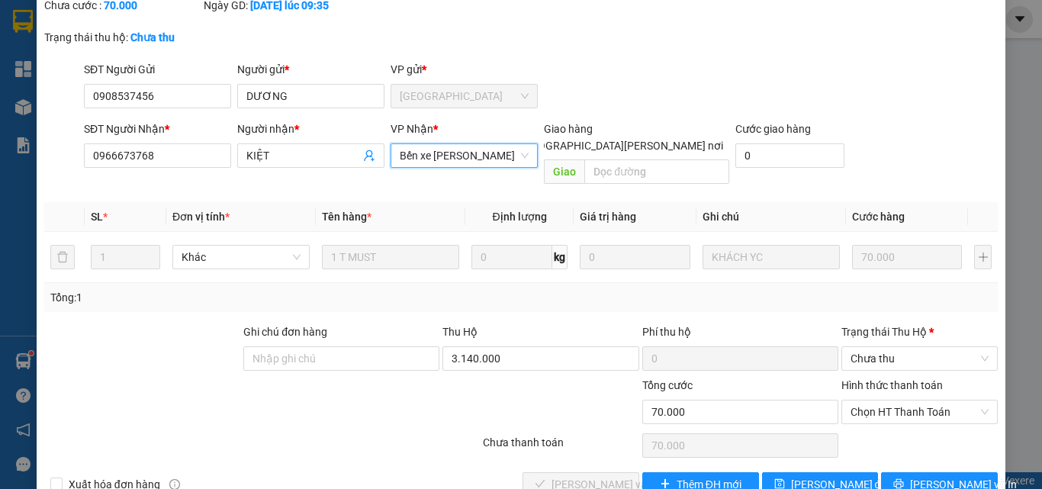
scroll to position [111, 0]
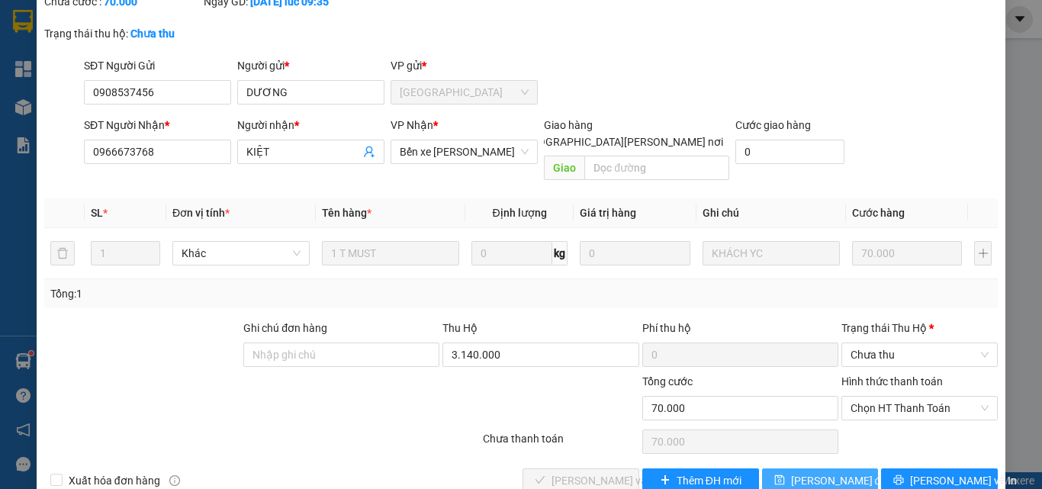
click at [829, 472] on span "[PERSON_NAME] đổi" at bounding box center [840, 480] width 98 height 17
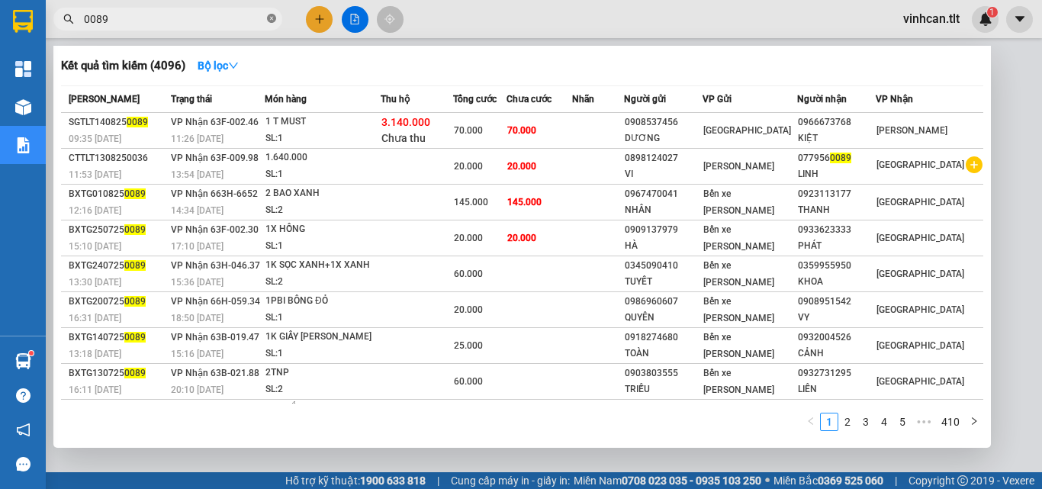
click at [272, 17] on icon "close-circle" at bounding box center [271, 18] width 9 height 9
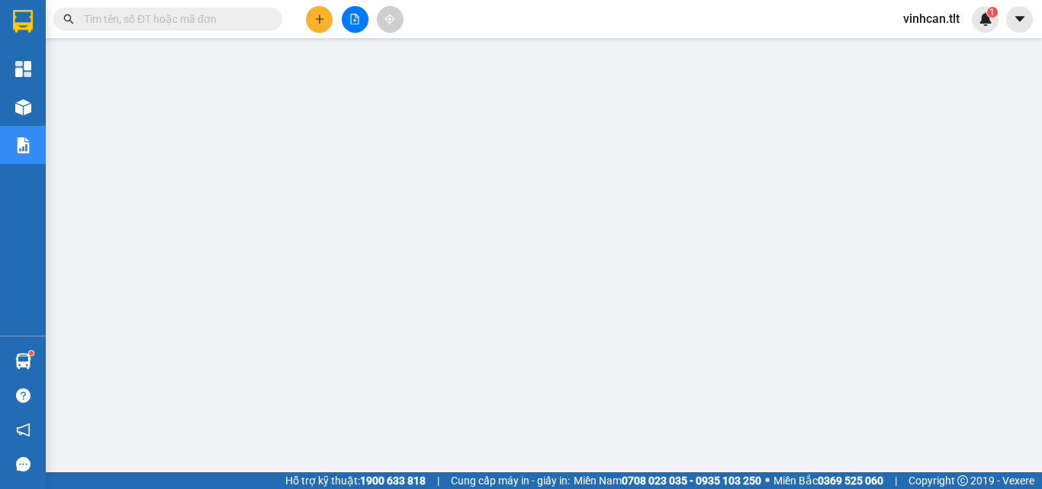
click at [245, 16] on input "text" at bounding box center [174, 19] width 180 height 17
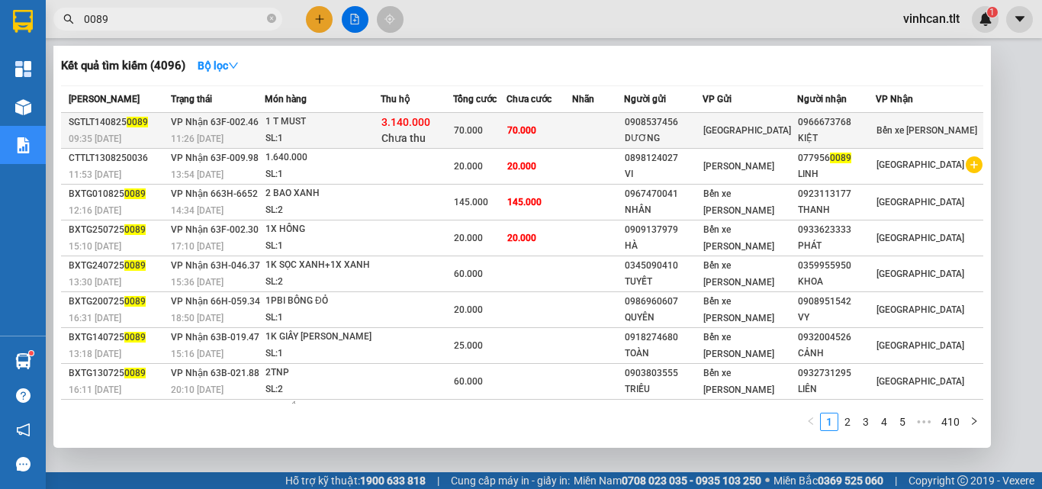
type input "0089"
click at [697, 128] on div "0908537456" at bounding box center [663, 122] width 77 height 16
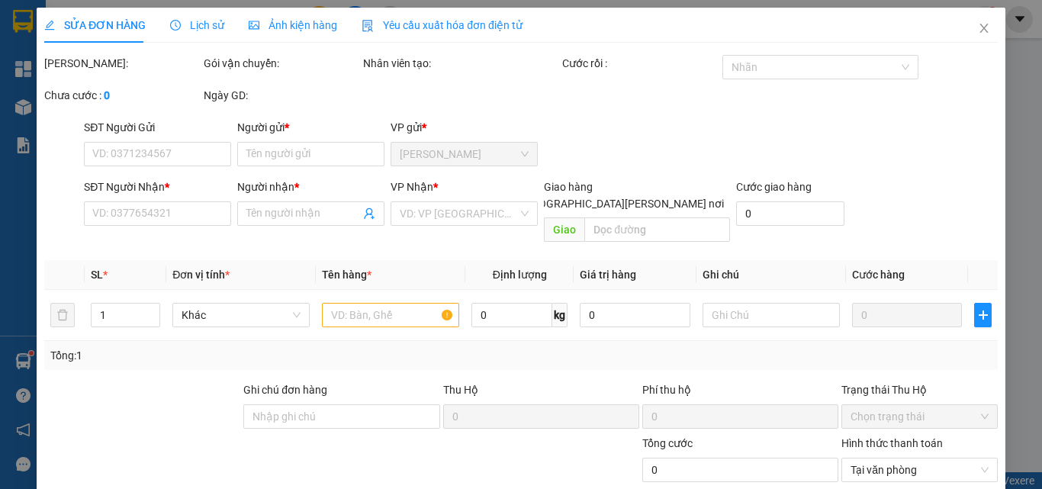
type input "0908537456"
type input "DƯƠNG"
type input "0966673768"
type input "KIỆT"
type input "70.000"
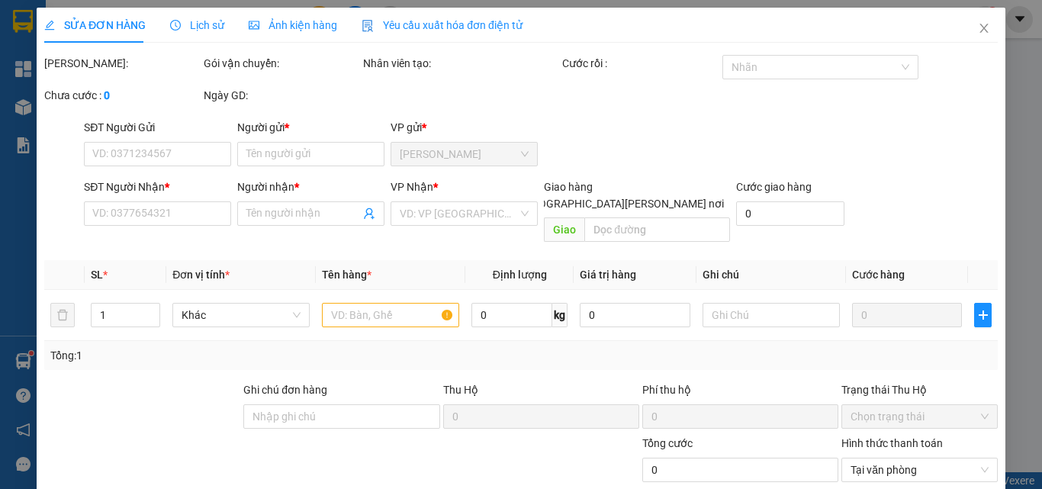
type input "70.000"
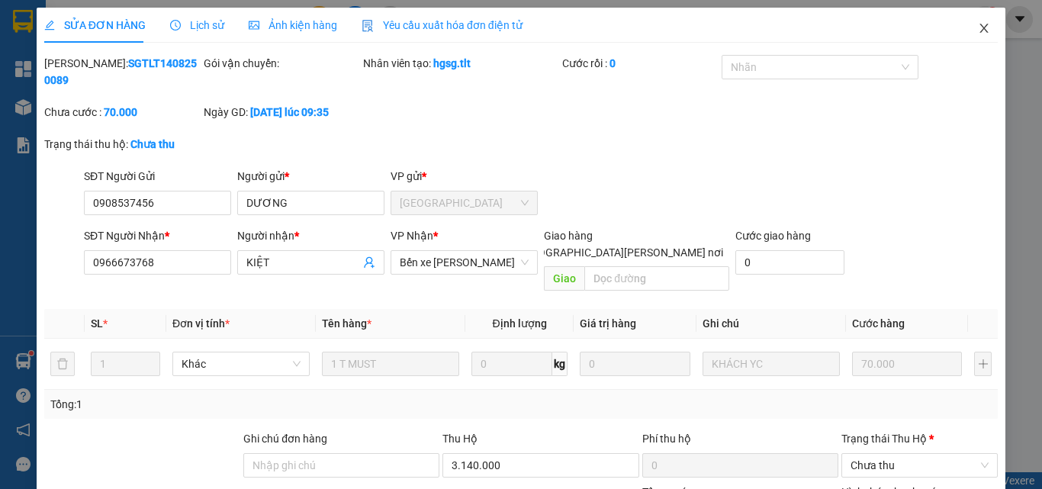
click at [978, 27] on icon "close" at bounding box center [984, 28] width 12 height 12
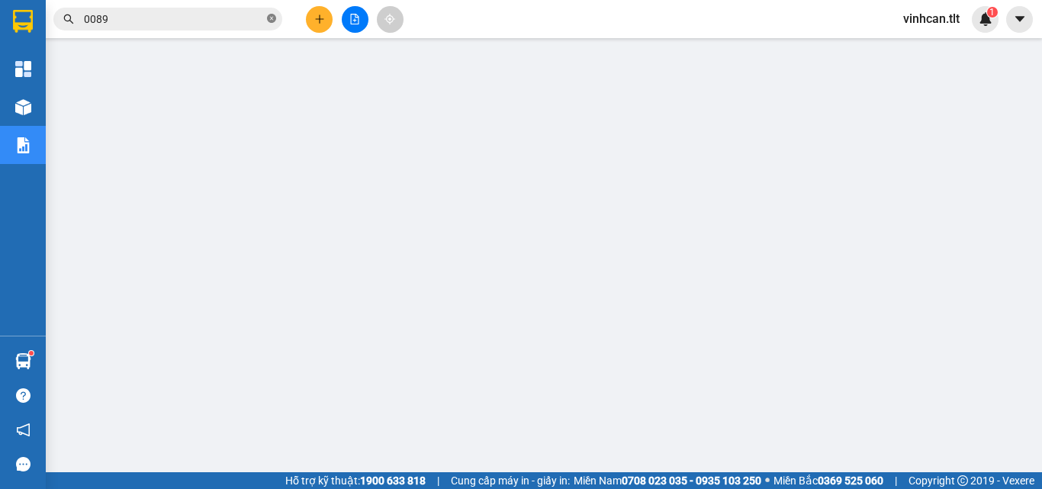
click at [274, 20] on icon "close-circle" at bounding box center [271, 18] width 9 height 9
click at [230, 22] on input "text" at bounding box center [174, 19] width 180 height 17
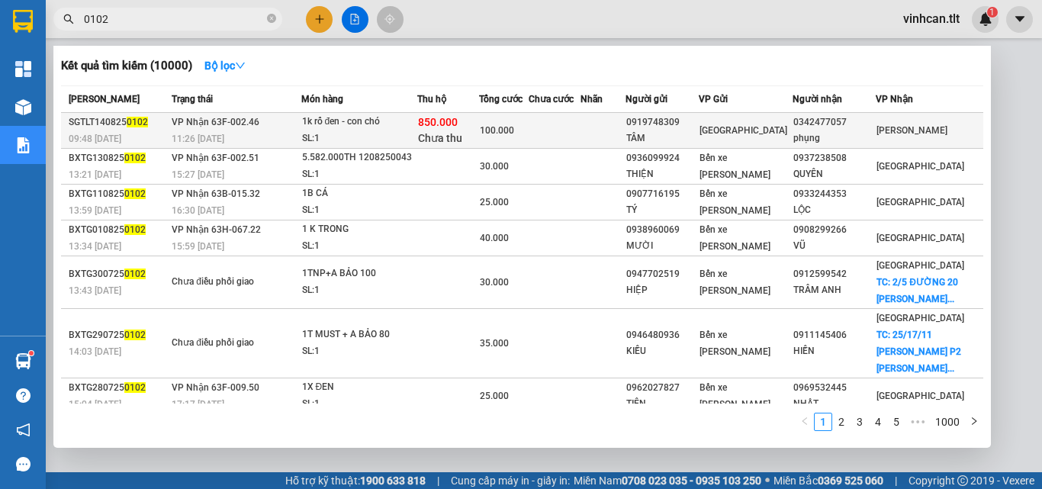
type input "0102"
click at [695, 124] on div "0919748309" at bounding box center [662, 122] width 72 height 16
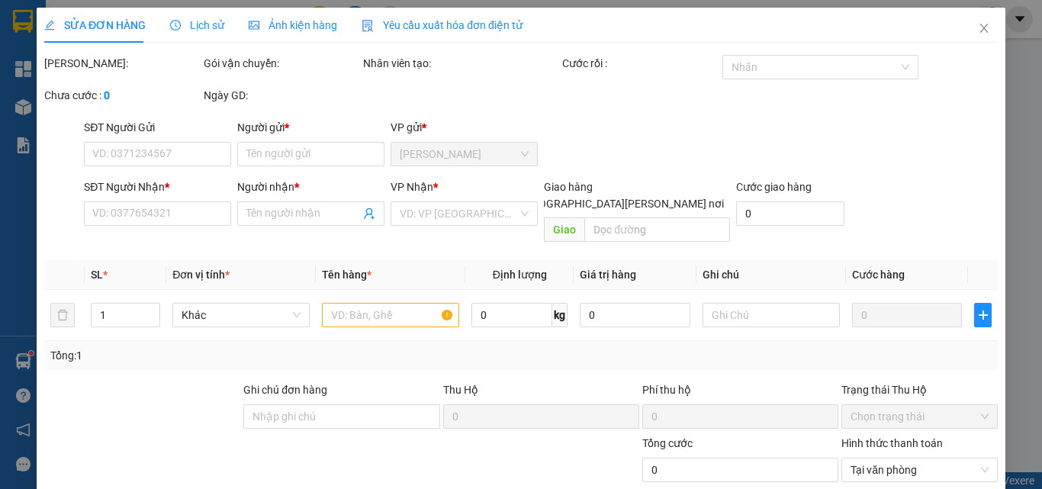
type input "0919748309"
type input "TÂM"
type input "0342477057"
type input "phụng"
type input "100.000"
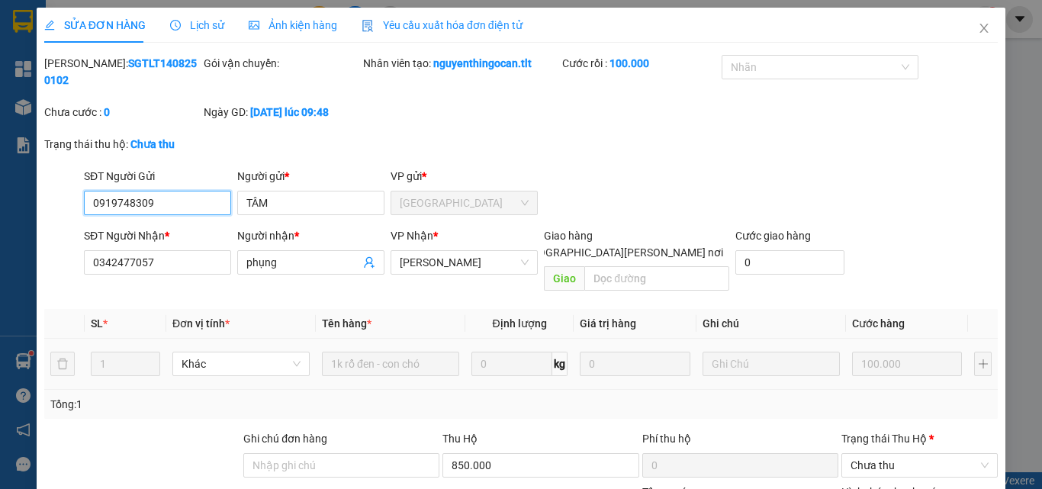
scroll to position [76, 0]
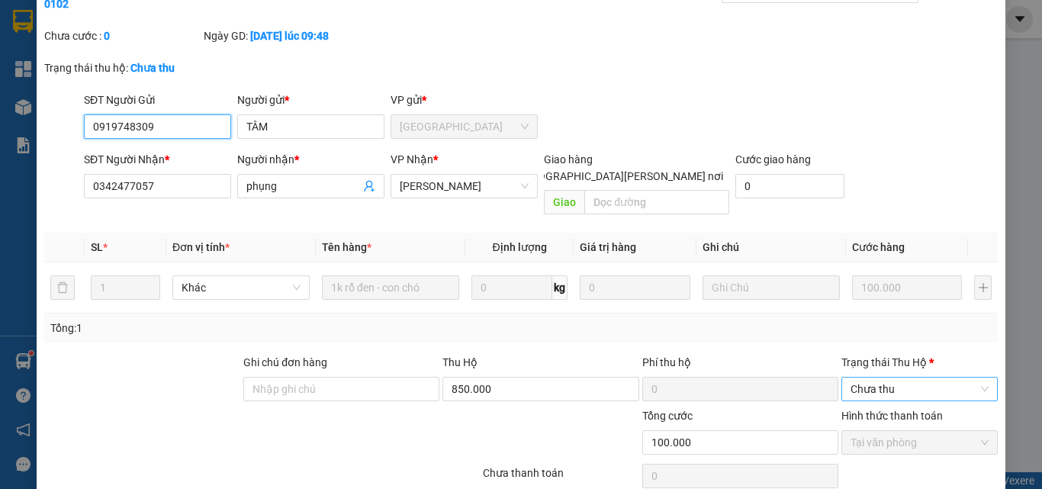
click at [876, 378] on span "Chưa thu" at bounding box center [920, 389] width 138 height 23
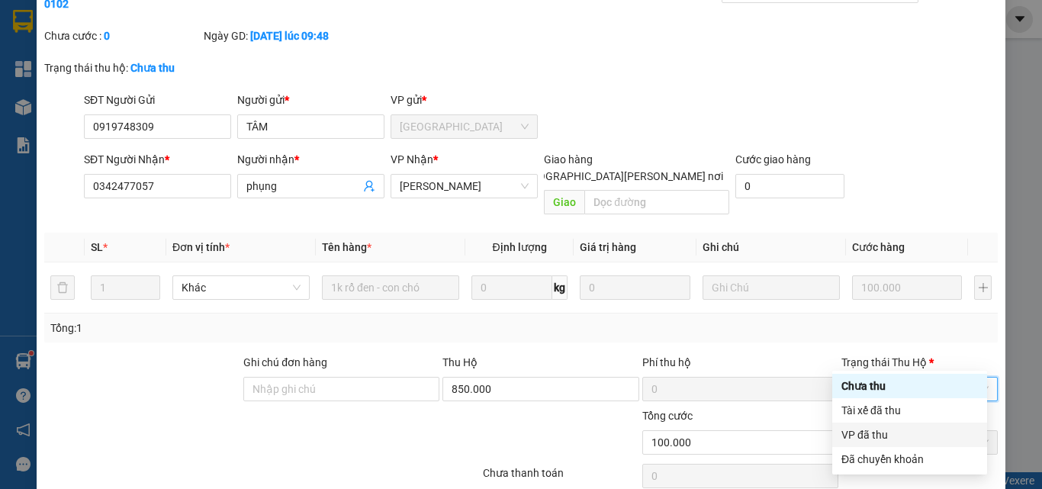
drag, startPoint x: 877, startPoint y: 430, endPoint x: 871, endPoint y: 436, distance: 9.2
click at [877, 430] on div "VP đã thu" at bounding box center [910, 435] width 137 height 17
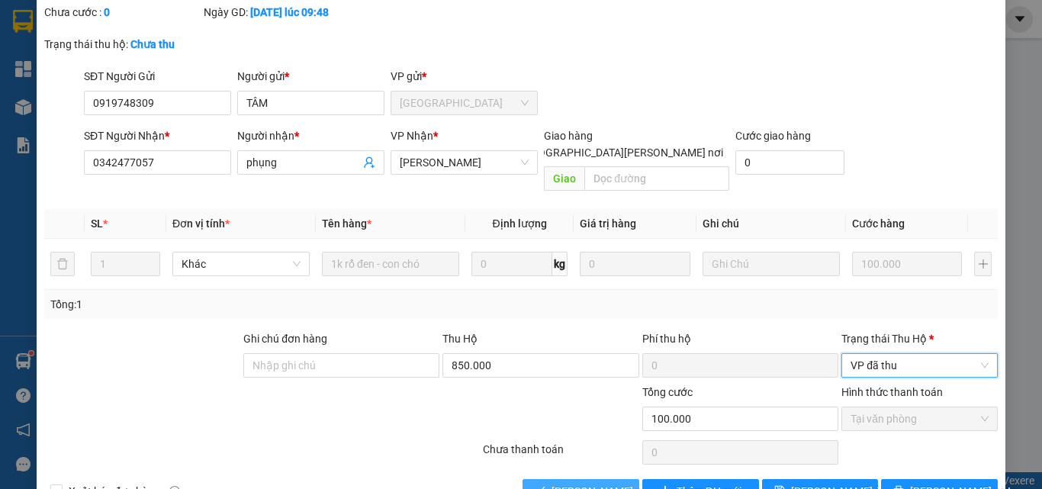
scroll to position [111, 0]
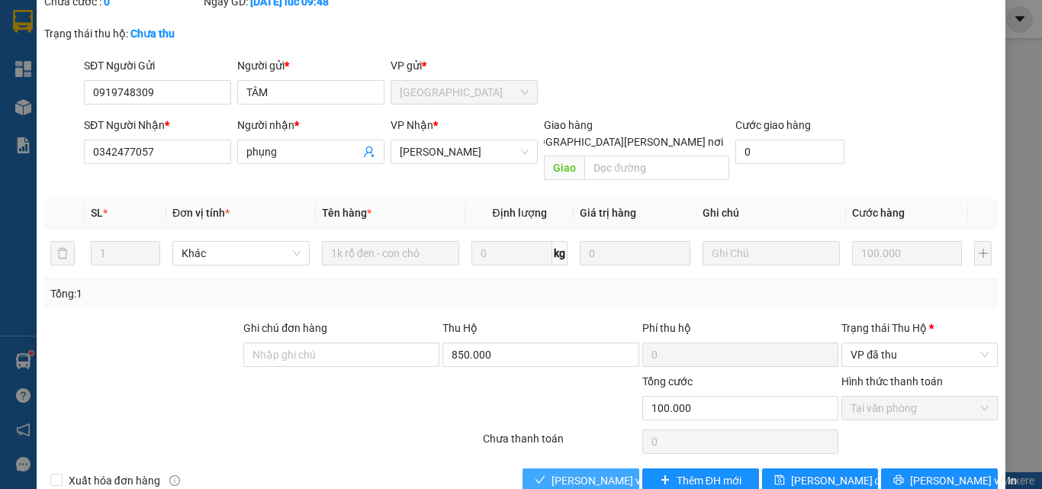
click at [600, 468] on button "[PERSON_NAME] và [PERSON_NAME] hàng" at bounding box center [581, 480] width 117 height 24
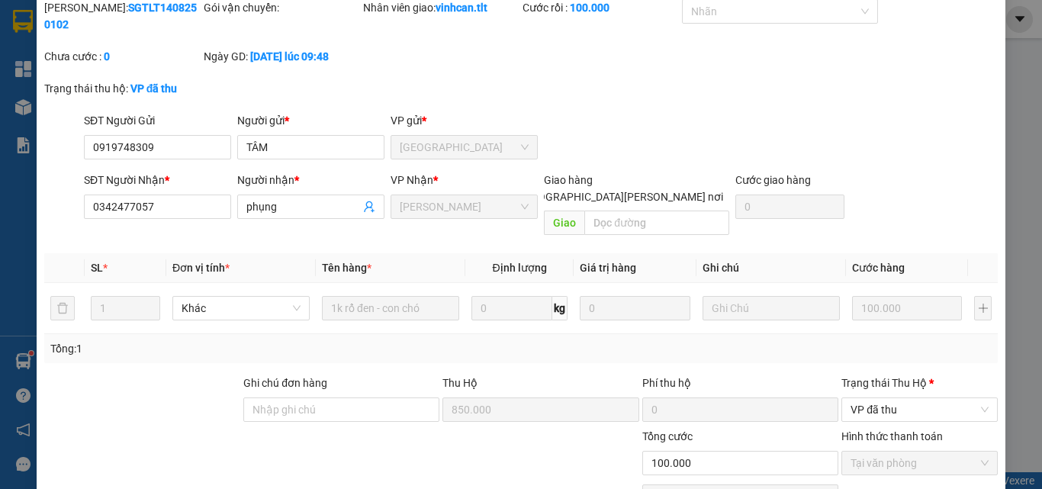
scroll to position [0, 0]
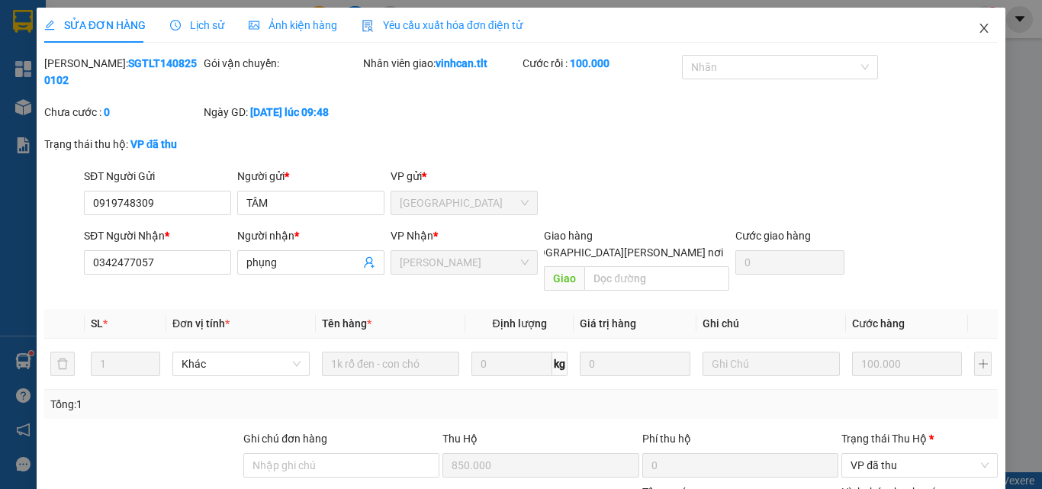
click at [980, 30] on icon "close" at bounding box center [984, 28] width 8 height 9
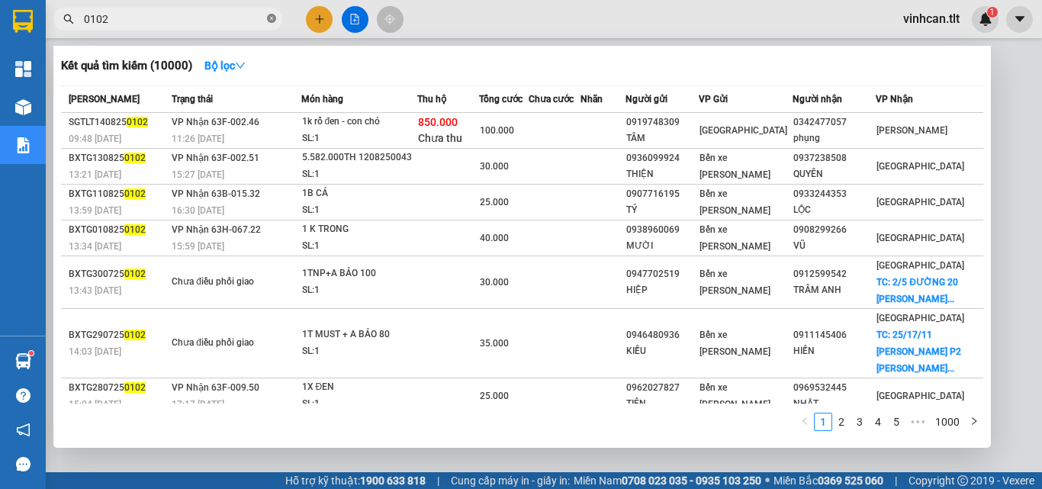
click at [271, 17] on icon "close-circle" at bounding box center [271, 18] width 9 height 9
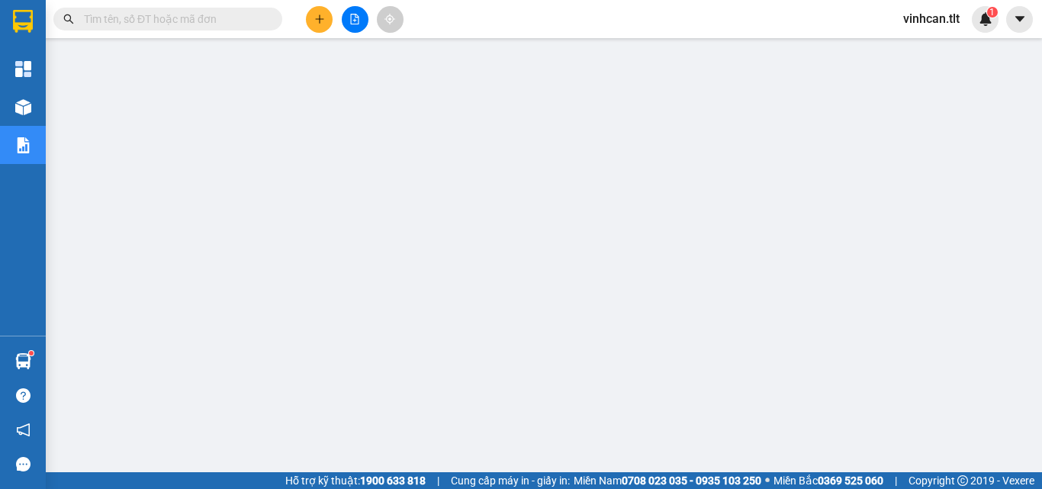
click at [224, 22] on input "text" at bounding box center [174, 19] width 180 height 17
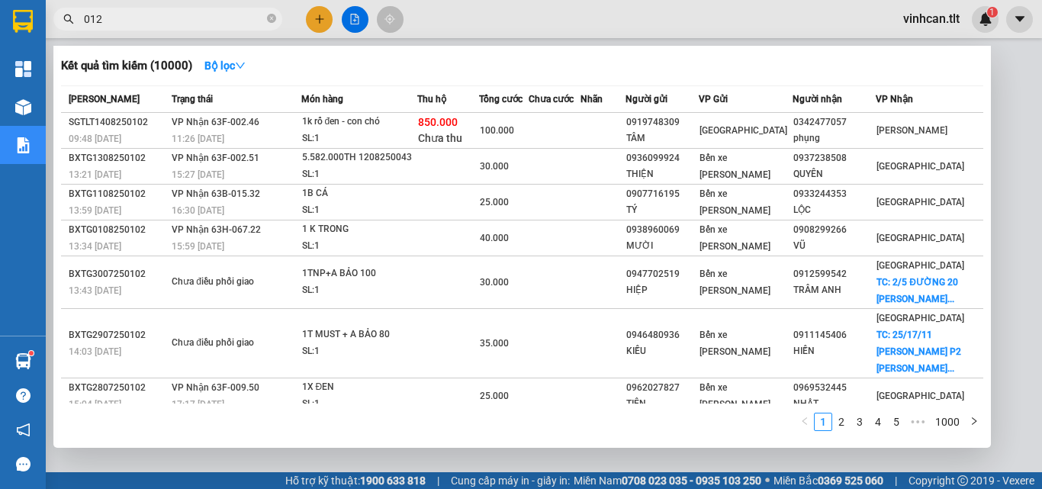
type input "0121"
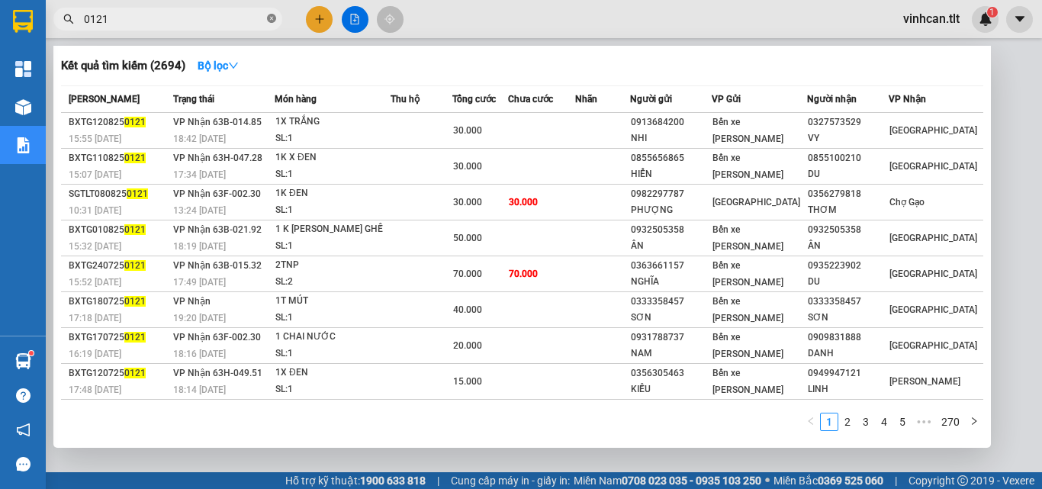
click at [271, 19] on icon "close-circle" at bounding box center [271, 18] width 9 height 9
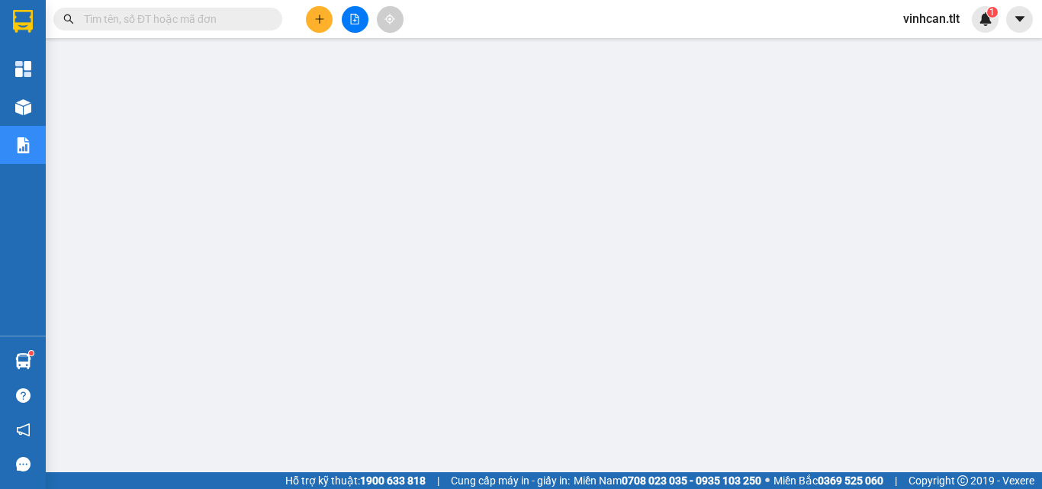
click at [241, 24] on input "text" at bounding box center [174, 19] width 180 height 17
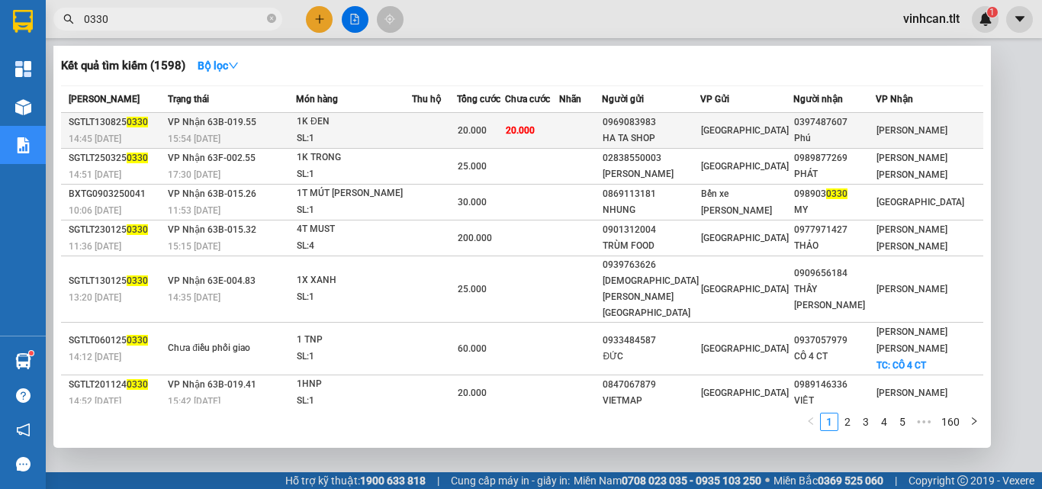
type input "0330"
click at [684, 127] on div "0969083983" at bounding box center [651, 122] width 97 height 16
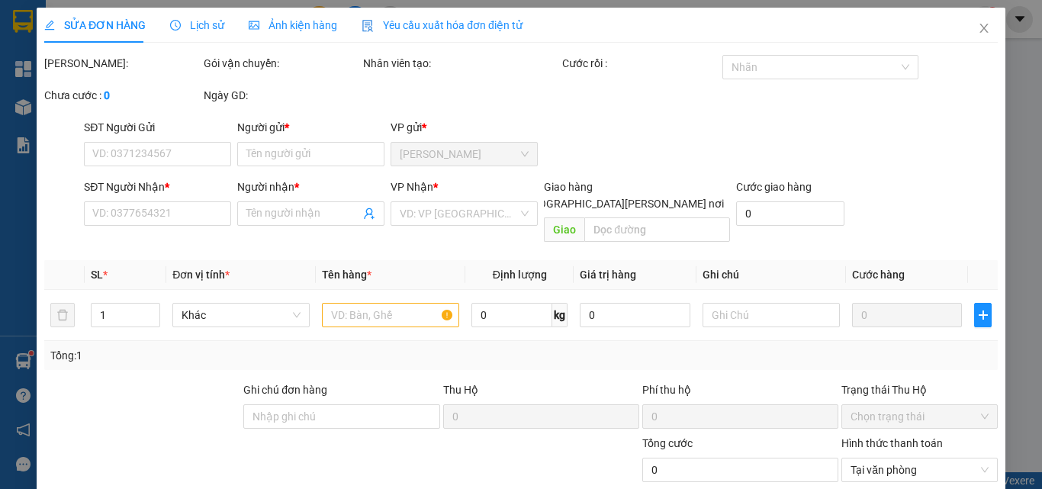
type input "0969083983"
type input "HA TA SHOP"
type input "0397487607"
type input "Phú"
type input "20.000"
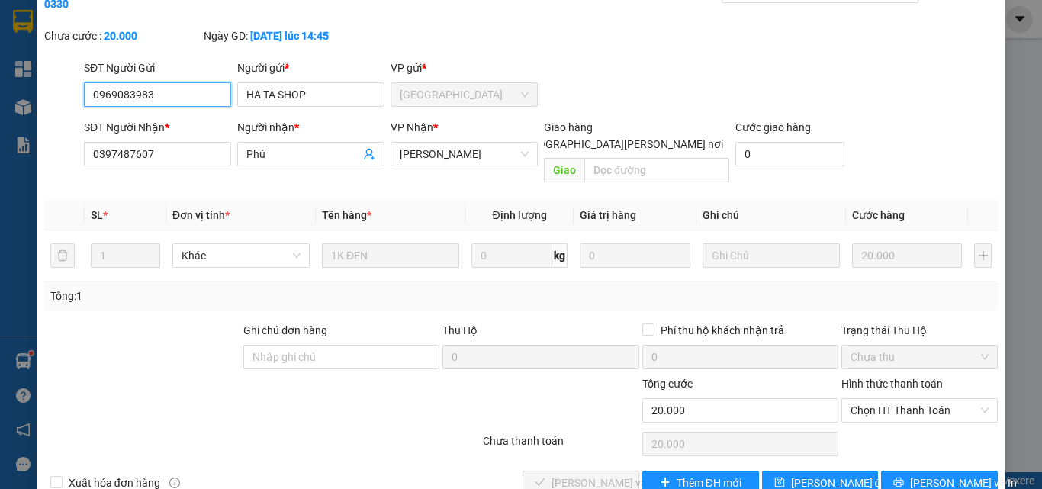
scroll to position [79, 0]
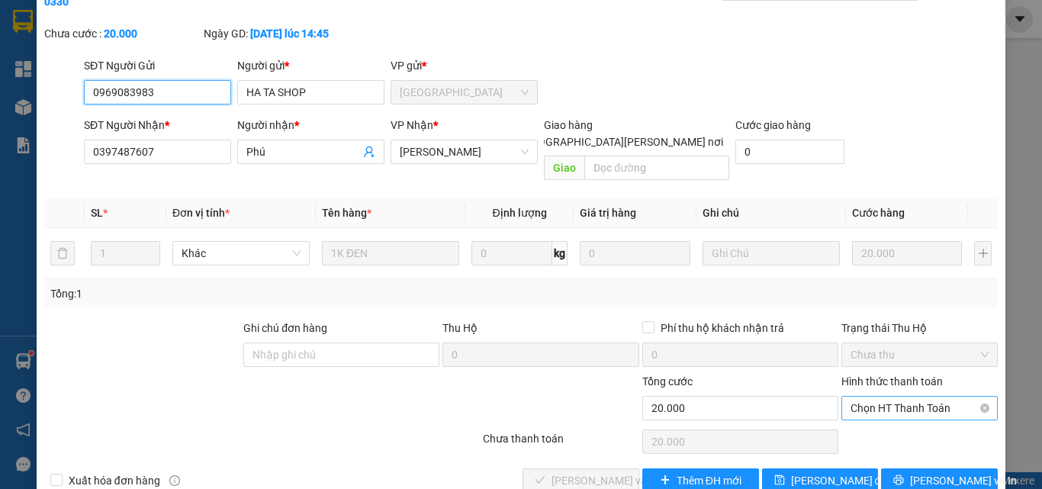
click at [887, 397] on span "Chọn HT Thanh Toán" at bounding box center [920, 408] width 138 height 23
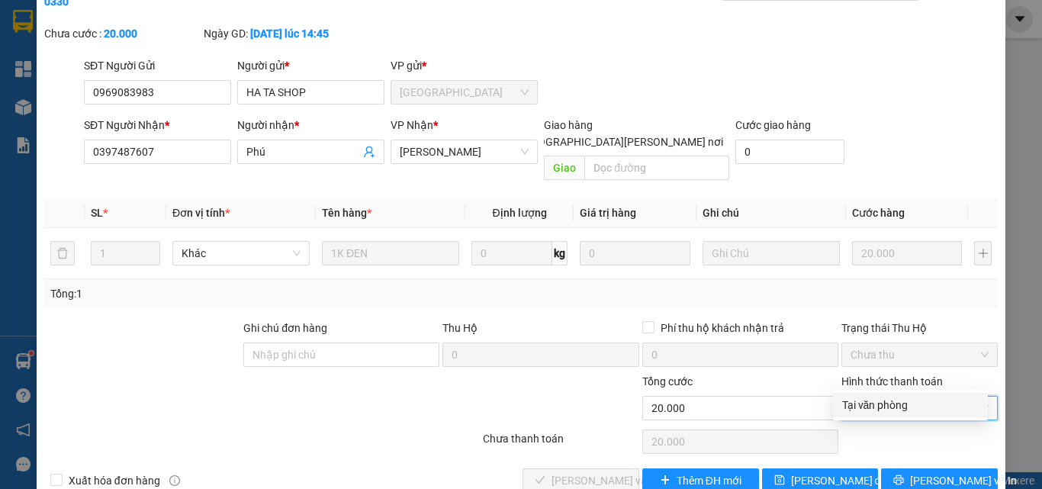
click at [883, 404] on div "Tại văn phòng" at bounding box center [910, 405] width 137 height 17
type input "0"
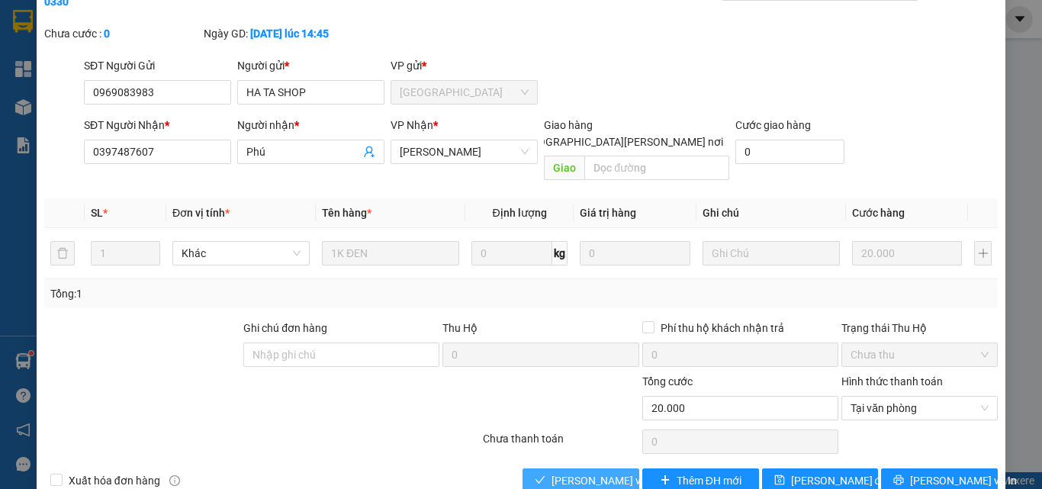
click at [588, 472] on span "[PERSON_NAME] và [PERSON_NAME] hàng" at bounding box center [655, 480] width 206 height 17
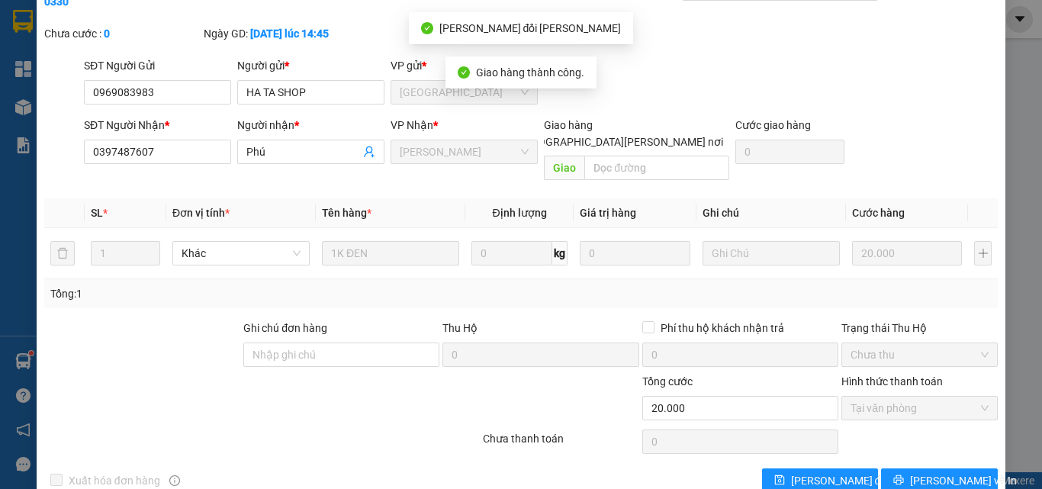
scroll to position [0, 0]
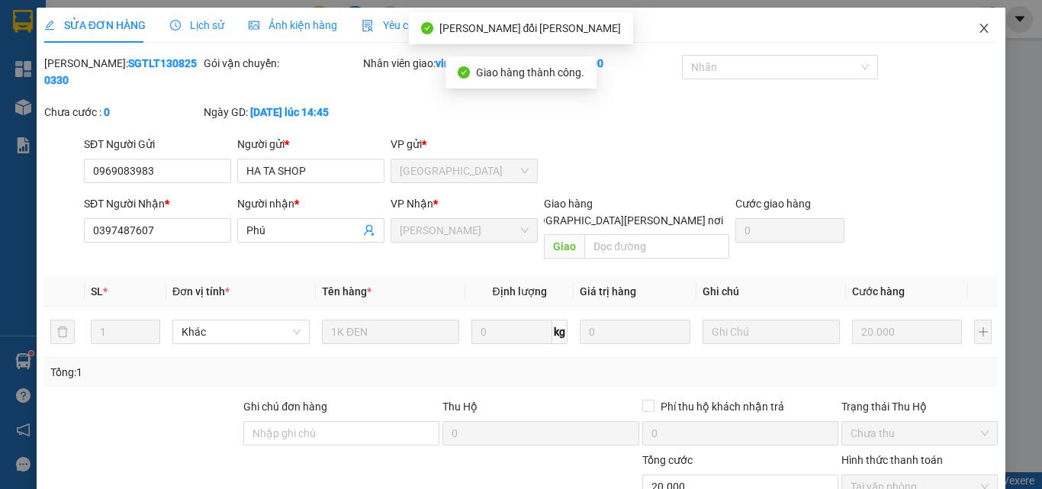
click at [980, 31] on icon "close" at bounding box center [984, 28] width 8 height 9
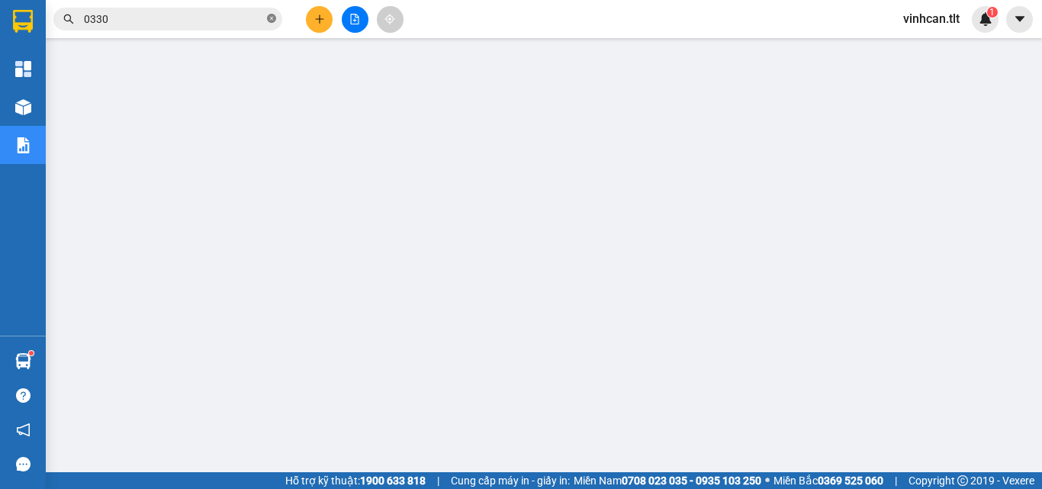
click at [274, 19] on icon "close-circle" at bounding box center [271, 18] width 9 height 9
click at [233, 22] on input "text" at bounding box center [174, 19] width 180 height 17
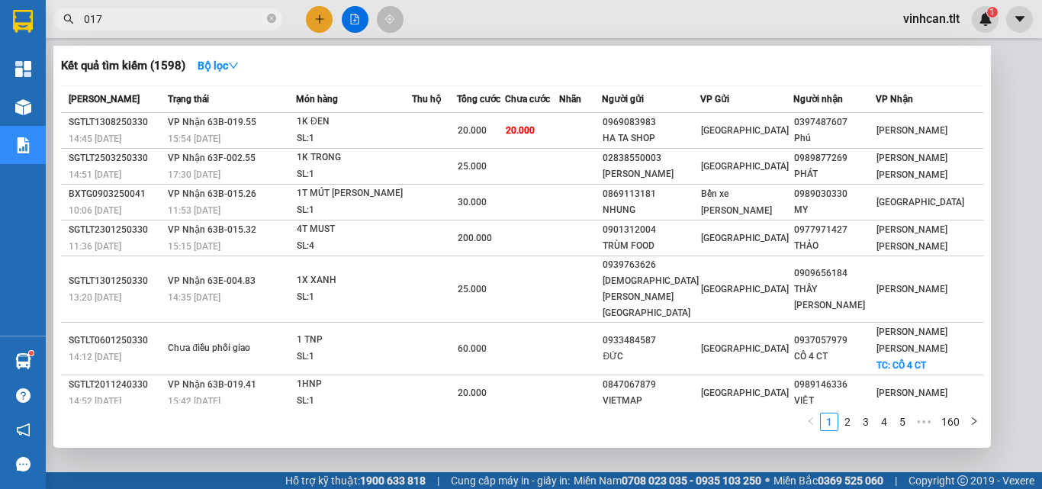
type input "0172"
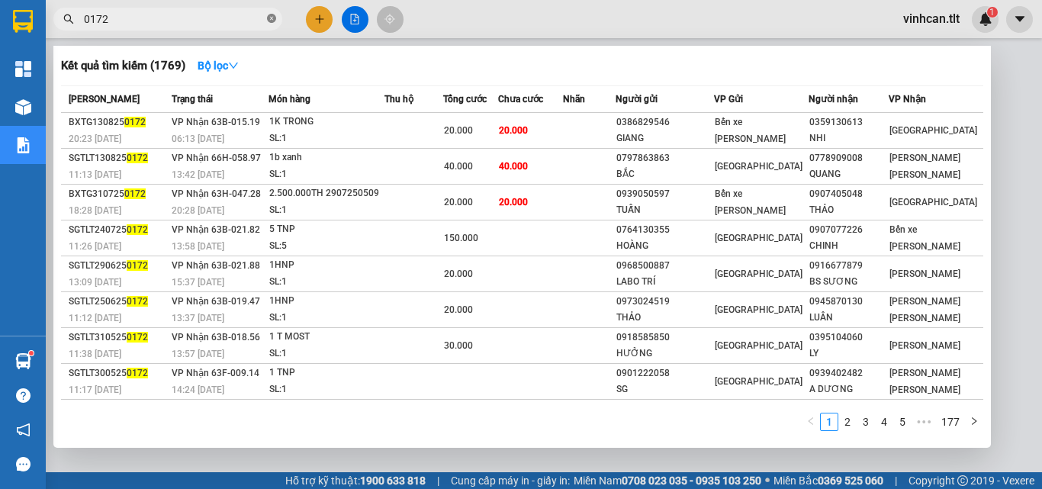
click at [268, 17] on icon "close-circle" at bounding box center [271, 18] width 9 height 9
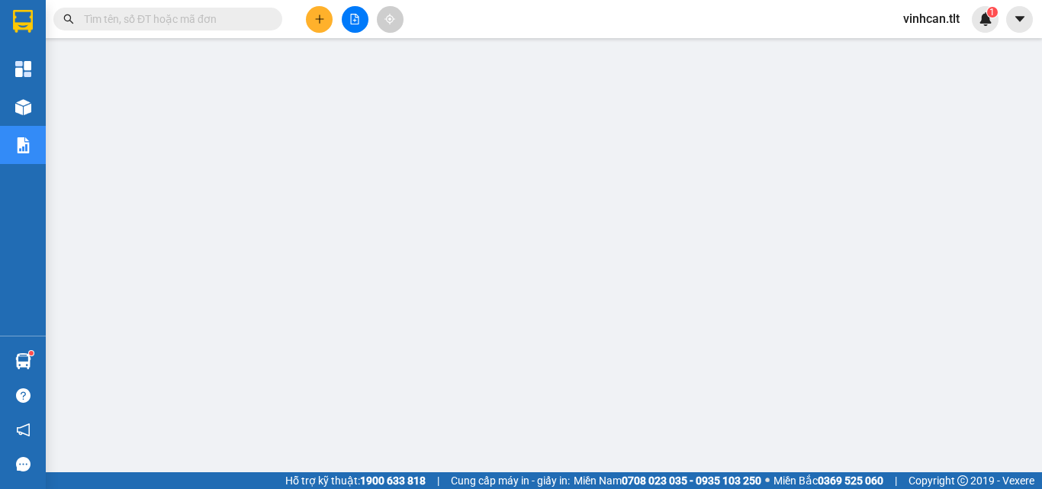
click at [258, 18] on input "text" at bounding box center [174, 19] width 180 height 17
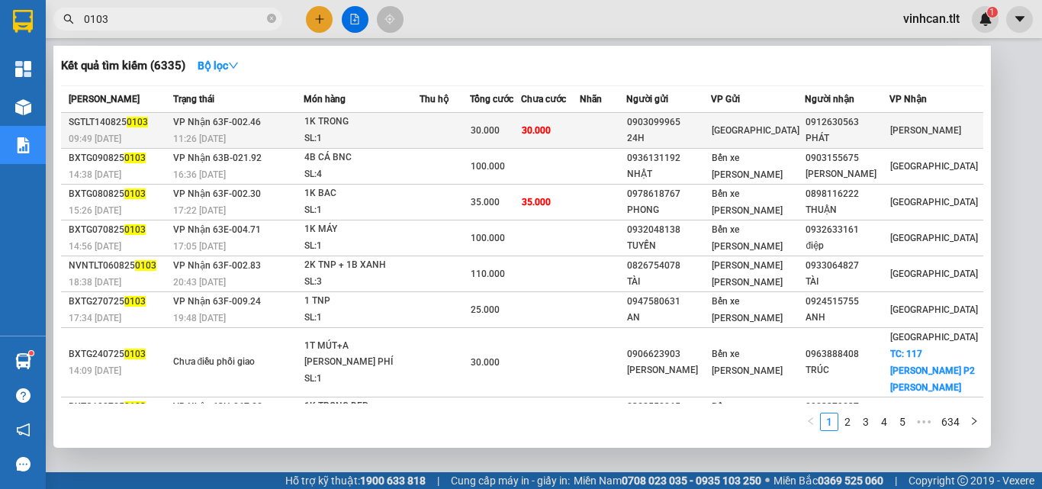
type input "0103"
click at [692, 129] on div "0903099965" at bounding box center [668, 122] width 83 height 16
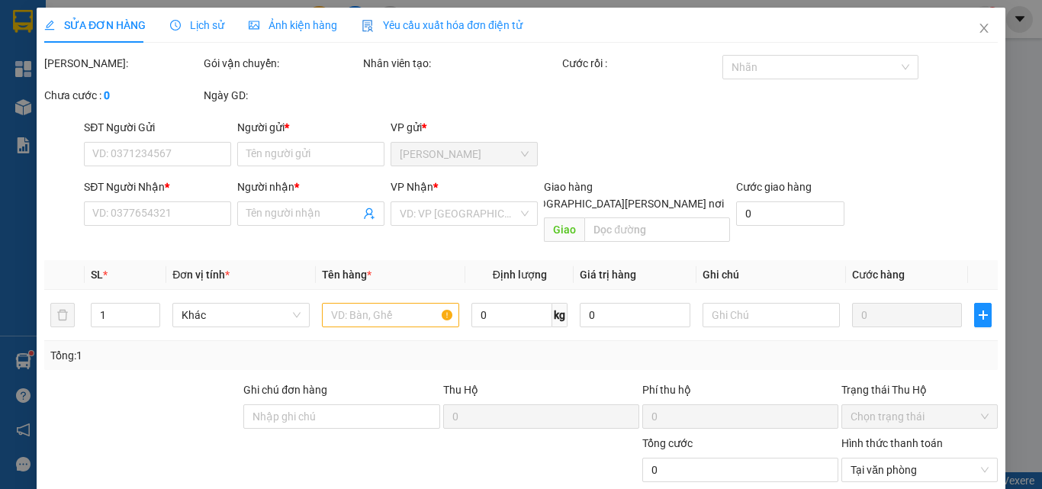
type input "0903099965"
type input "24H"
type input "0912630563"
type input "PHÁT"
type input "30.000"
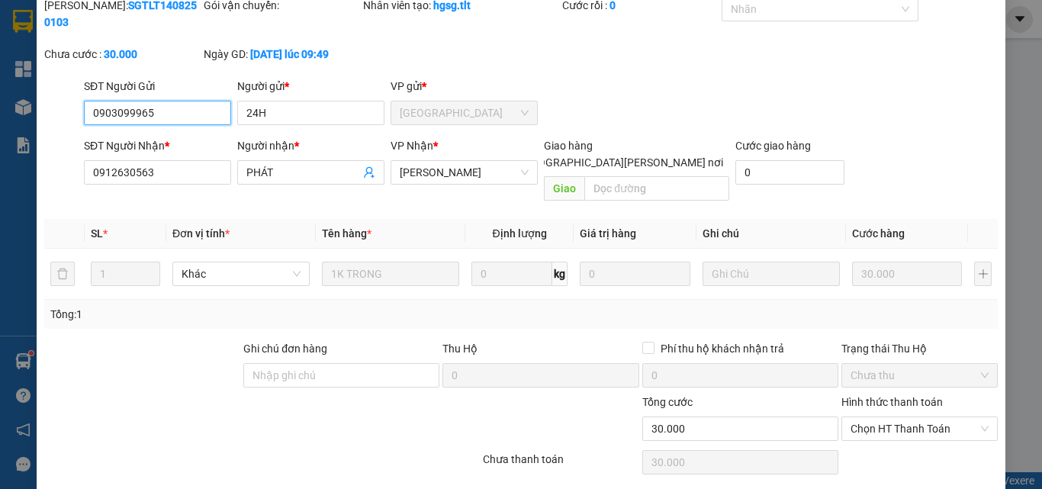
scroll to position [79, 0]
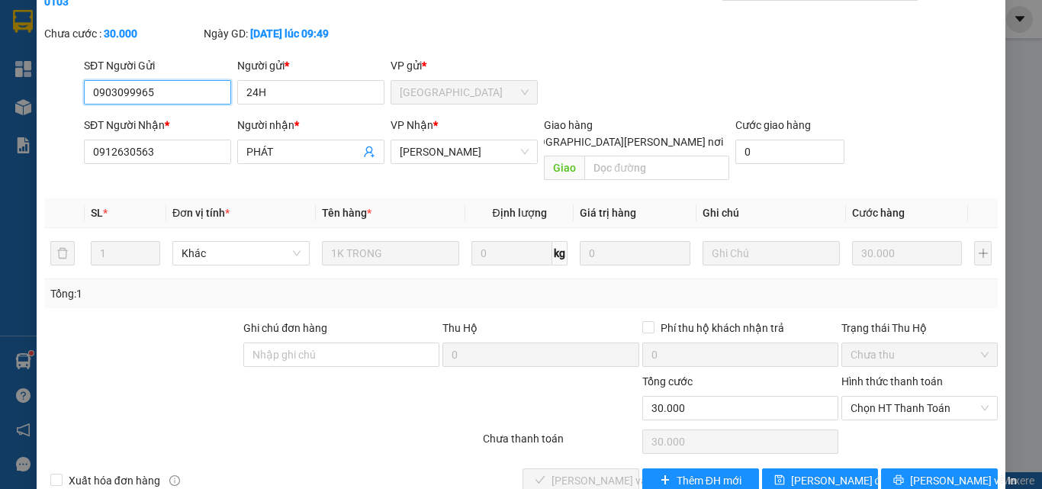
drag, startPoint x: 863, startPoint y: 372, endPoint x: 862, endPoint y: 427, distance: 55.7
click at [863, 397] on span "Chọn HT Thanh Toán" at bounding box center [920, 408] width 138 height 23
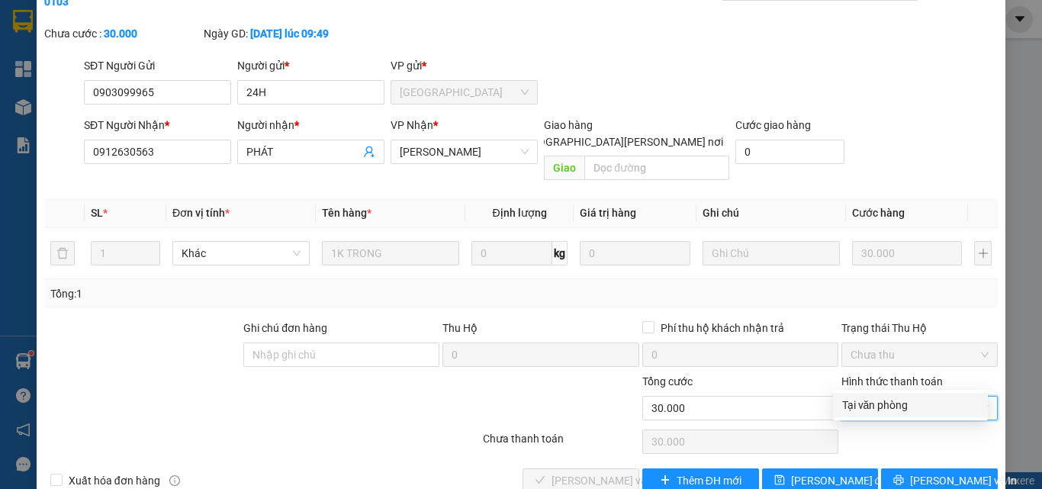
drag, startPoint x: 865, startPoint y: 407, endPoint x: 700, endPoint y: 422, distance: 166.2
click at [862, 409] on div "Tại văn phòng" at bounding box center [910, 405] width 137 height 17
type input "0"
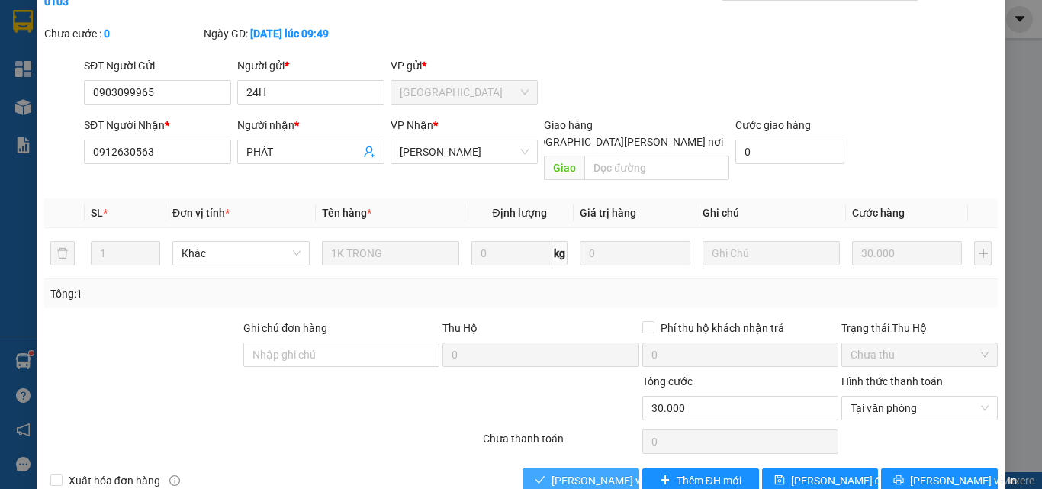
click at [616, 472] on span "[PERSON_NAME] và [PERSON_NAME] hàng" at bounding box center [655, 480] width 206 height 17
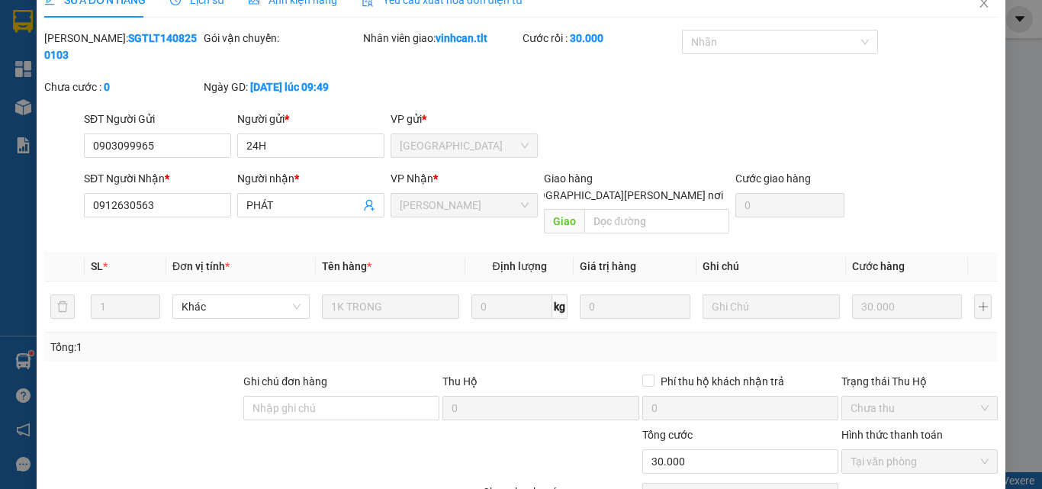
scroll to position [0, 0]
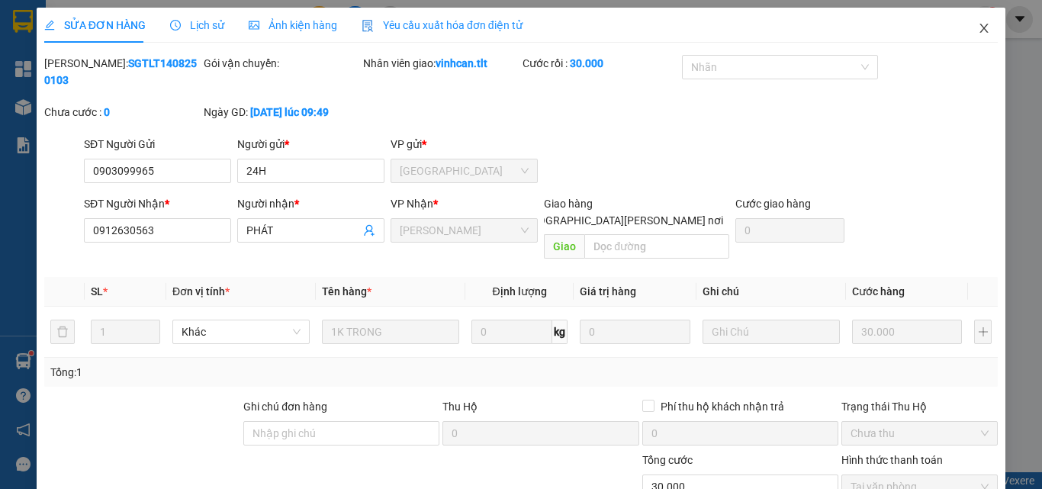
click at [978, 27] on icon "close" at bounding box center [984, 28] width 12 height 12
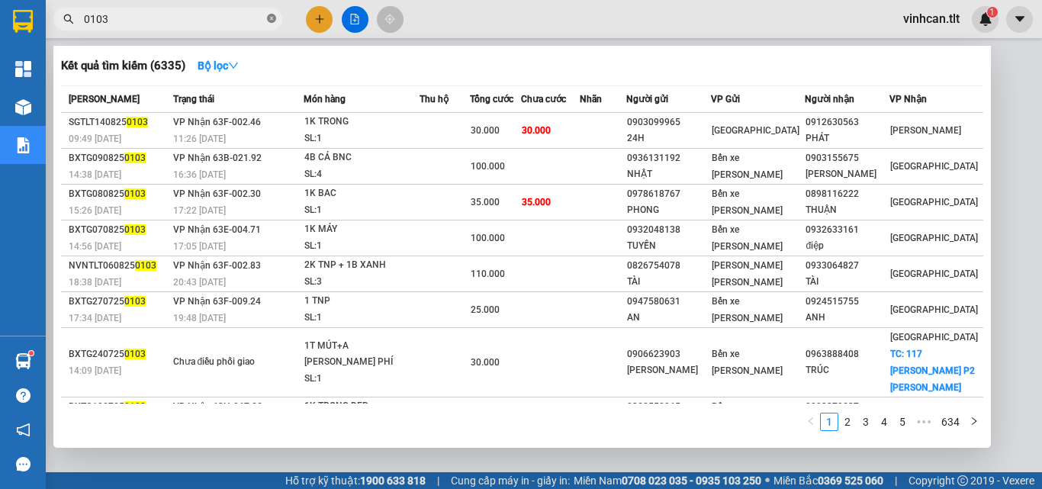
click at [268, 16] on icon "close-circle" at bounding box center [271, 18] width 9 height 9
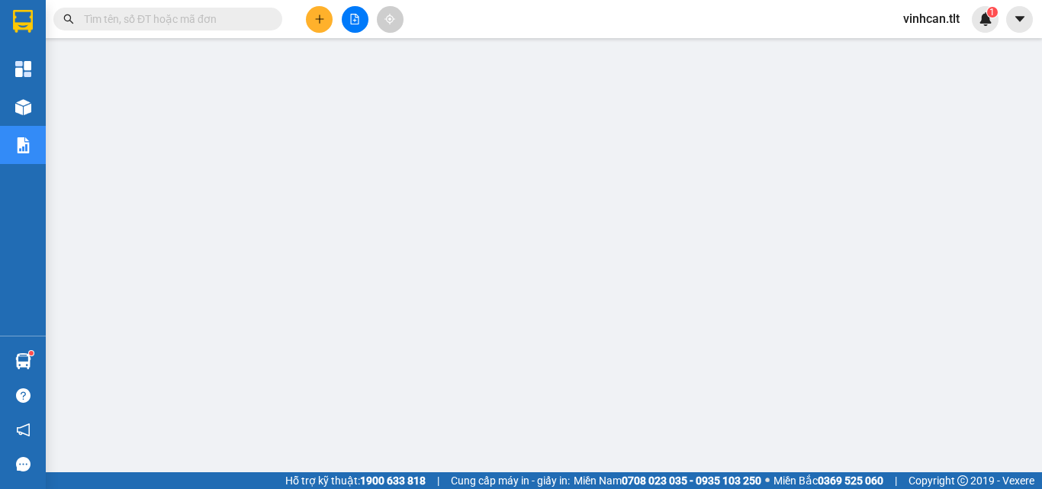
click at [161, 25] on input "text" at bounding box center [174, 19] width 180 height 17
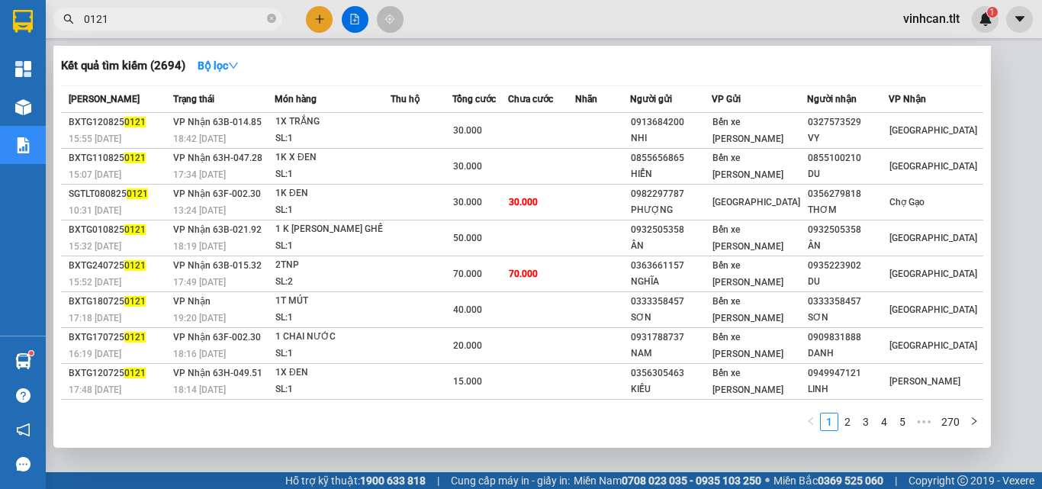
type input "0121"
click at [269, 18] on icon "close-circle" at bounding box center [271, 18] width 9 height 9
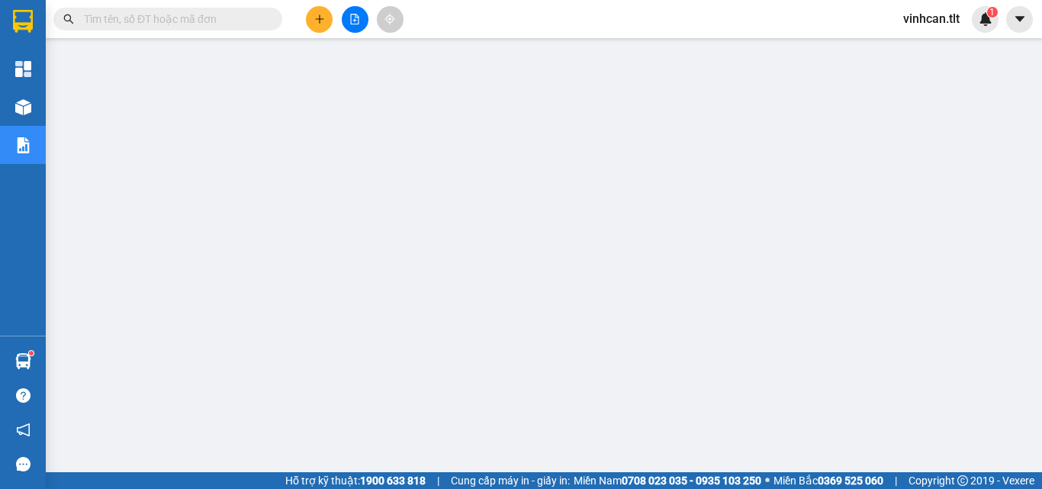
click at [239, 23] on input "text" at bounding box center [174, 19] width 180 height 17
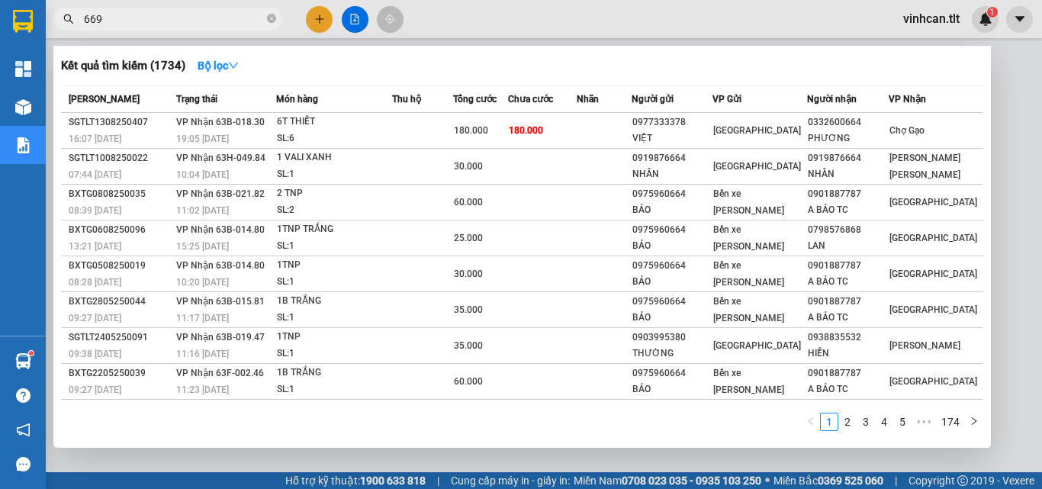
type input "6694"
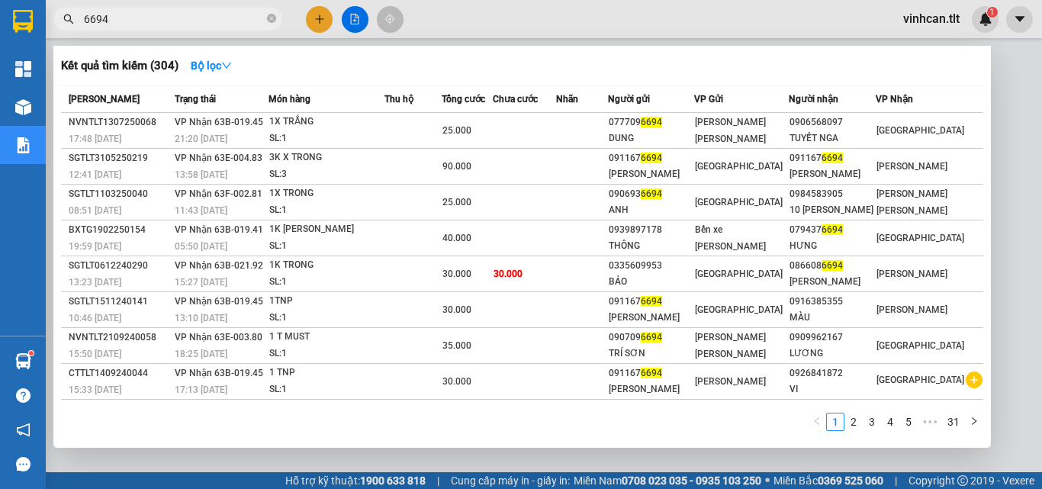
drag, startPoint x: 274, startPoint y: 17, endPoint x: 260, endPoint y: 19, distance: 13.9
click at [271, 17] on icon "close-circle" at bounding box center [271, 18] width 9 height 9
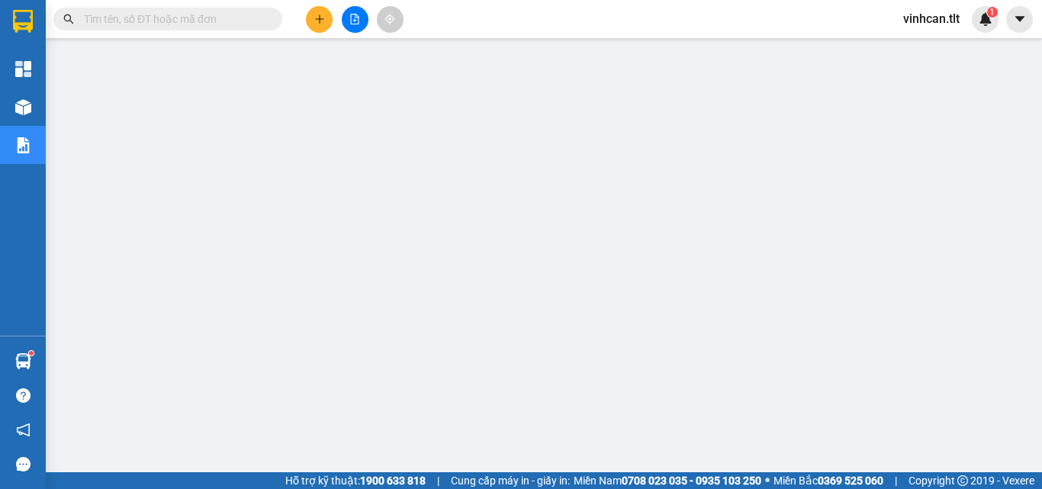
click at [224, 19] on input "text" at bounding box center [174, 19] width 180 height 17
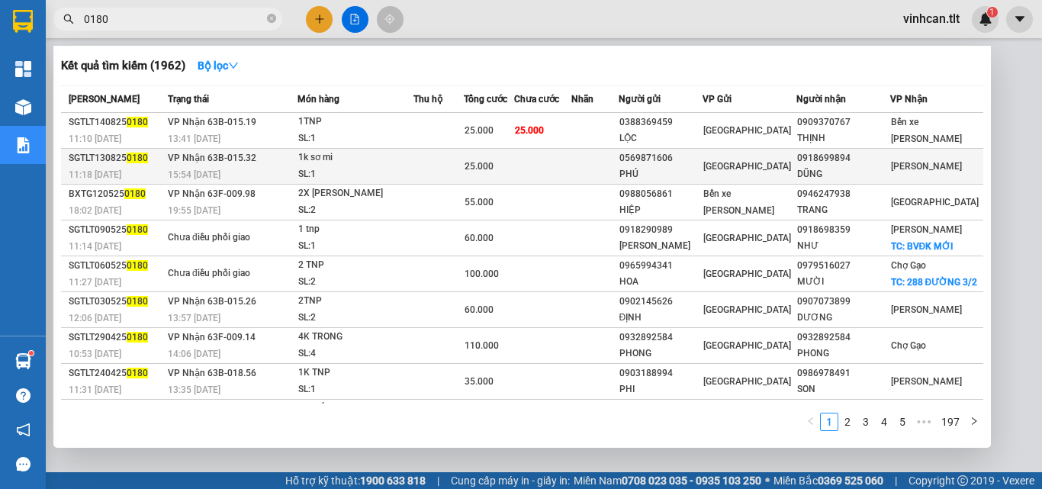
type input "0180"
click at [697, 166] on div "PHÚ" at bounding box center [661, 174] width 83 height 16
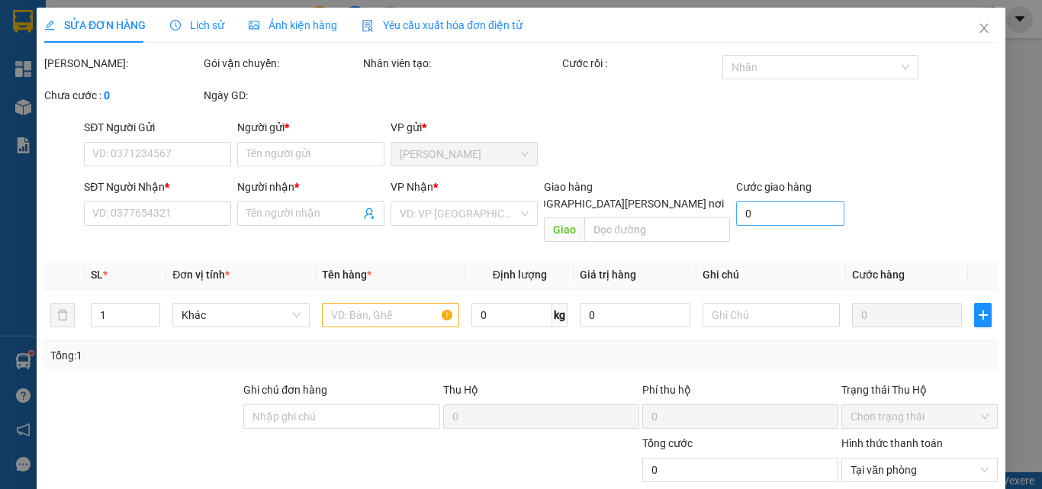
type input "0569871606"
type input "PHÚ"
type input "0918699894"
type input "DŨNG"
type input "25.000"
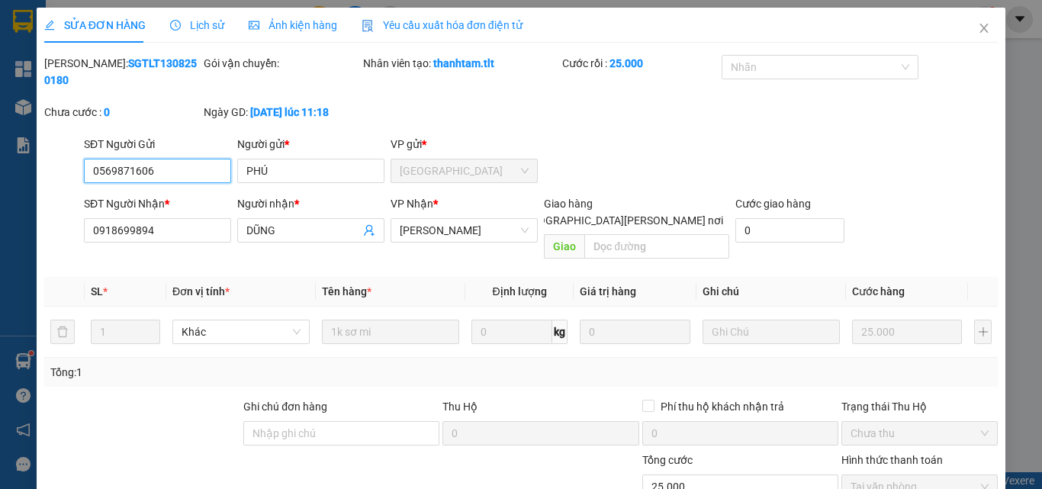
scroll to position [77, 0]
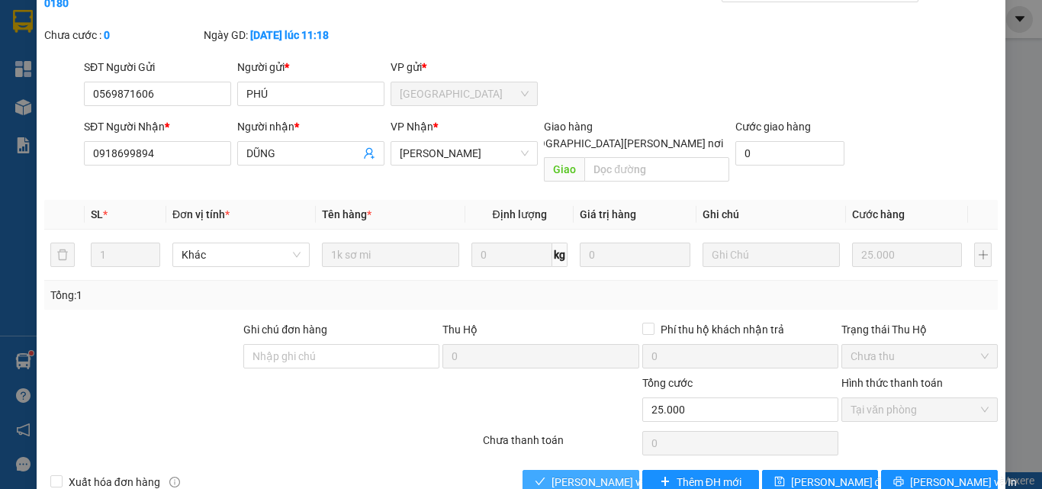
click at [610, 474] on span "[PERSON_NAME] và [PERSON_NAME] hàng" at bounding box center [655, 482] width 206 height 17
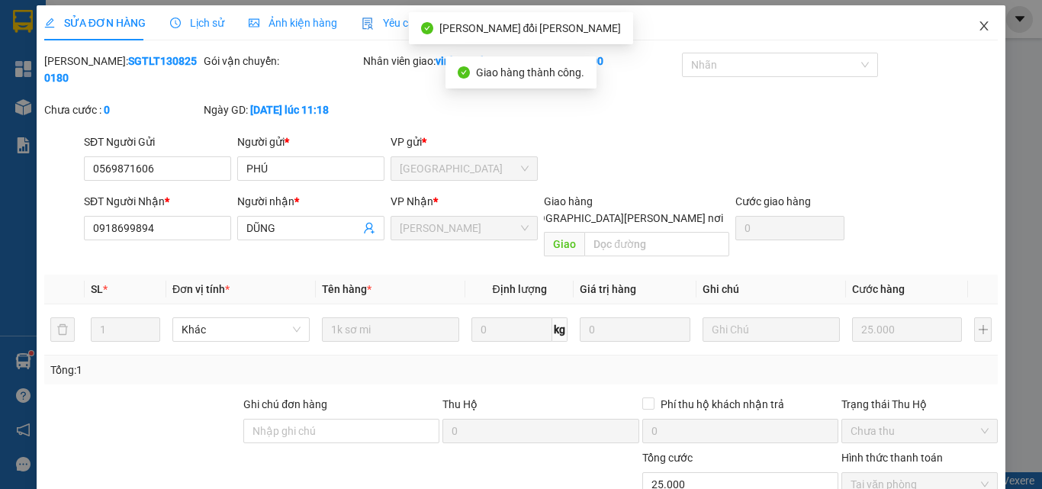
scroll to position [0, 0]
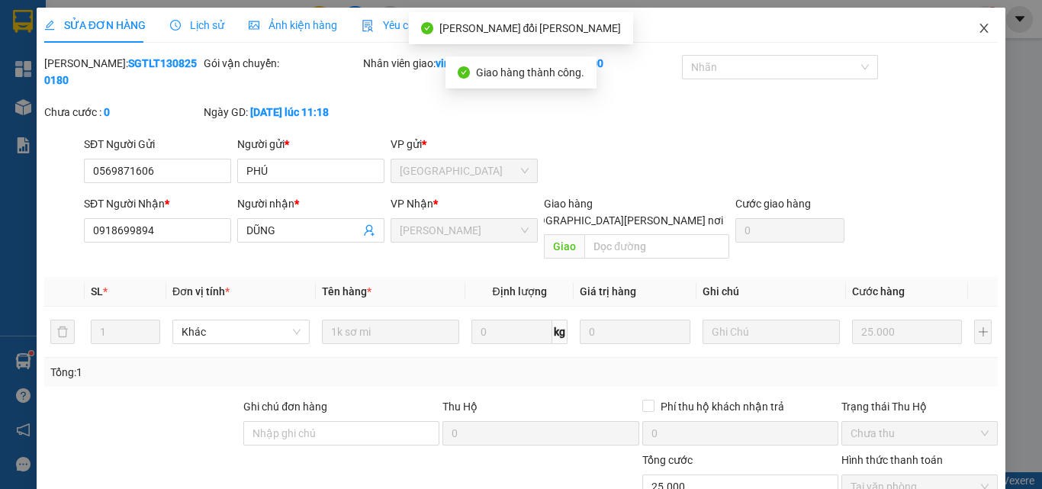
click at [978, 30] on icon "close" at bounding box center [984, 28] width 12 height 12
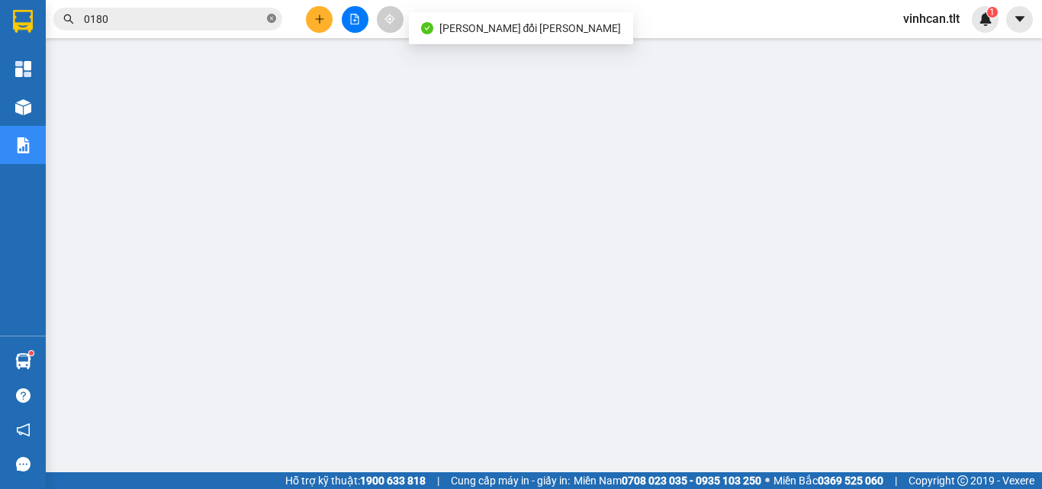
click at [272, 22] on icon "close-circle" at bounding box center [271, 18] width 9 height 9
